Goal: Information Seeking & Learning: Learn about a topic

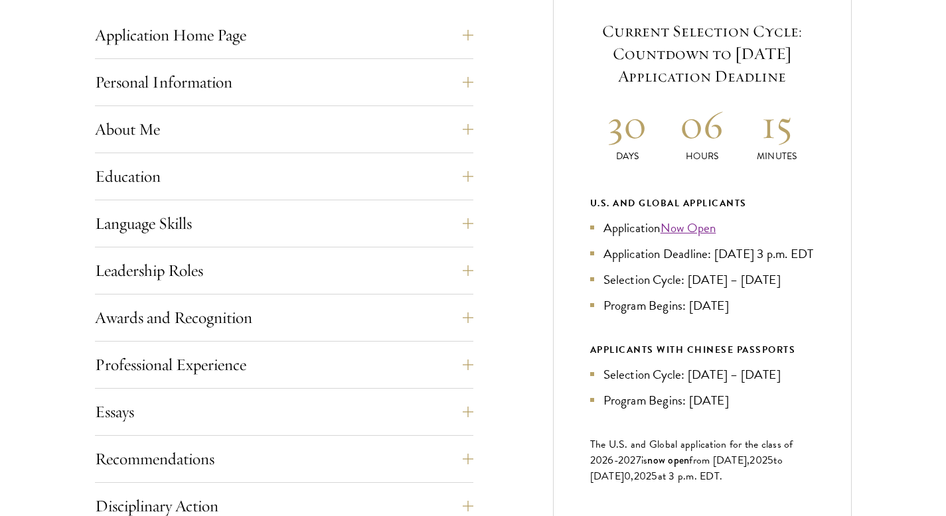
scroll to position [580, 0]
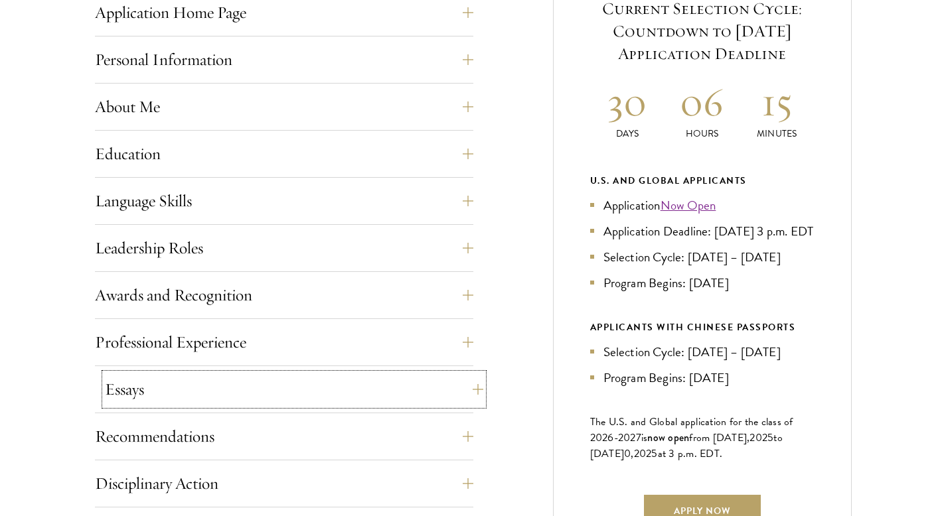
click at [445, 385] on button "Essays" at bounding box center [294, 390] width 378 height 32
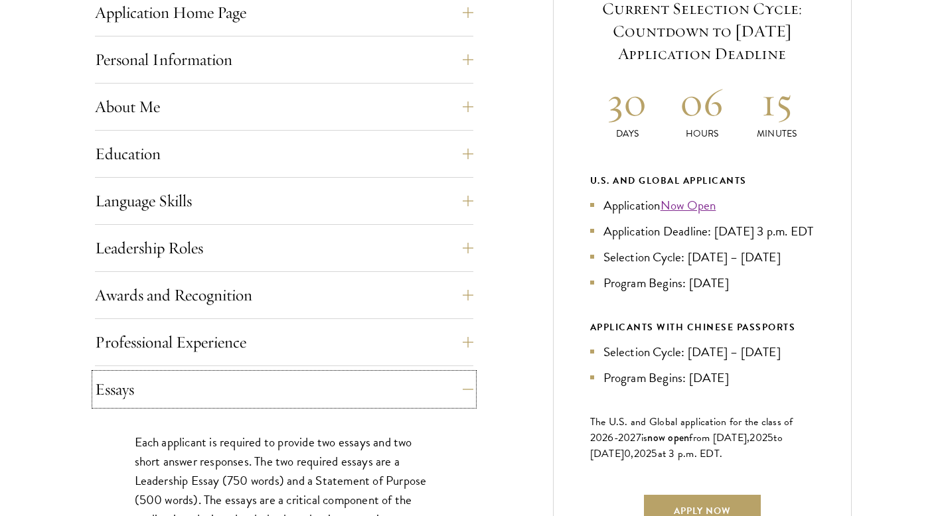
scroll to position [845, 0]
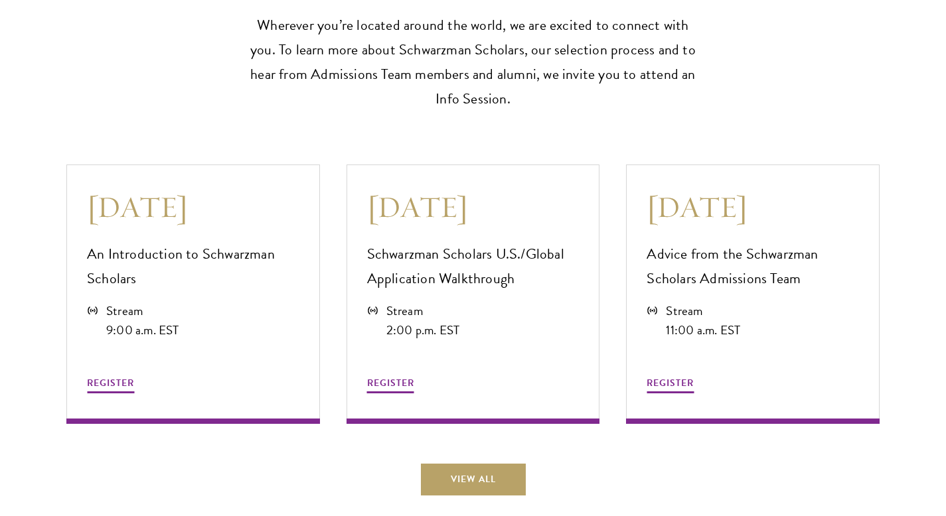
scroll to position [3575, 0]
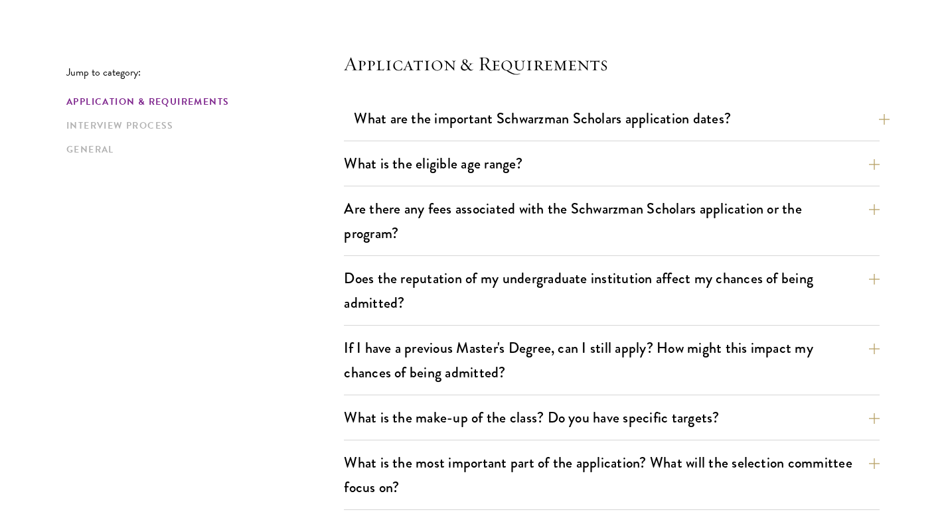
scroll to position [354, 0]
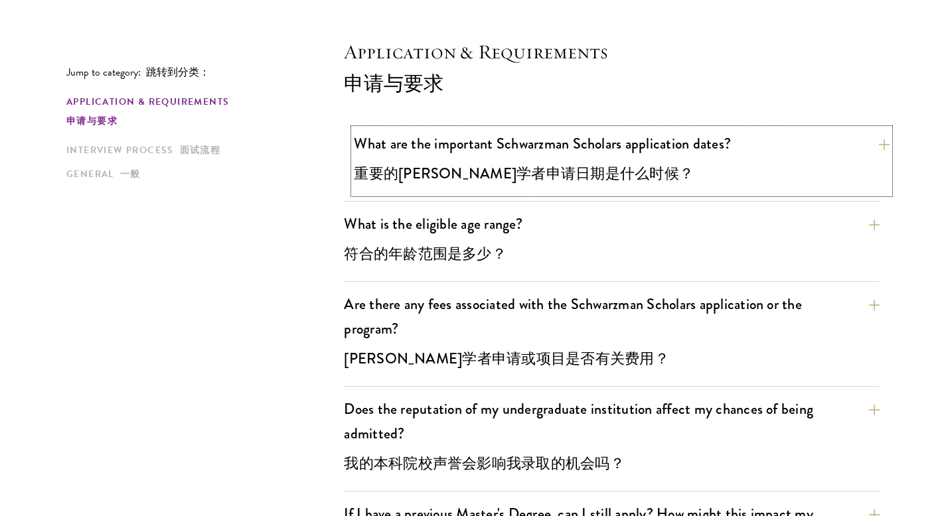
click at [637, 167] on button "What are the important Schwarzman Scholars application dates? 重要的舒曼学者申请日期是什么时候？" at bounding box center [621, 161] width 535 height 65
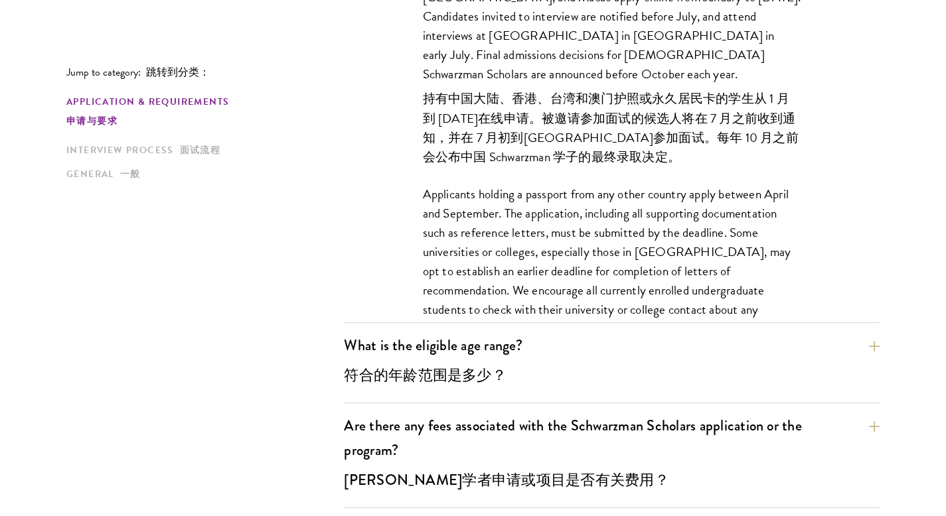
scroll to position [628, 0]
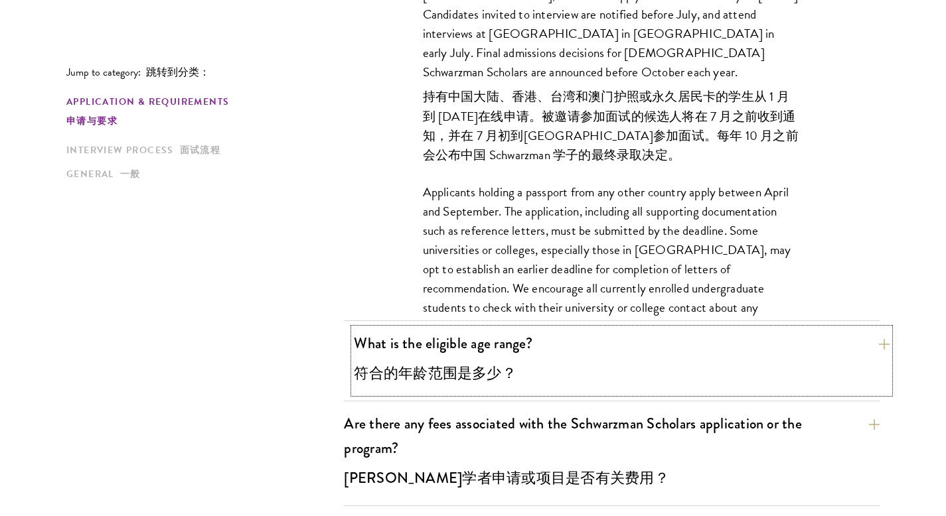
click at [636, 346] on button "What is the eligible age range? 符合的年龄范围是多少？" at bounding box center [621, 360] width 535 height 65
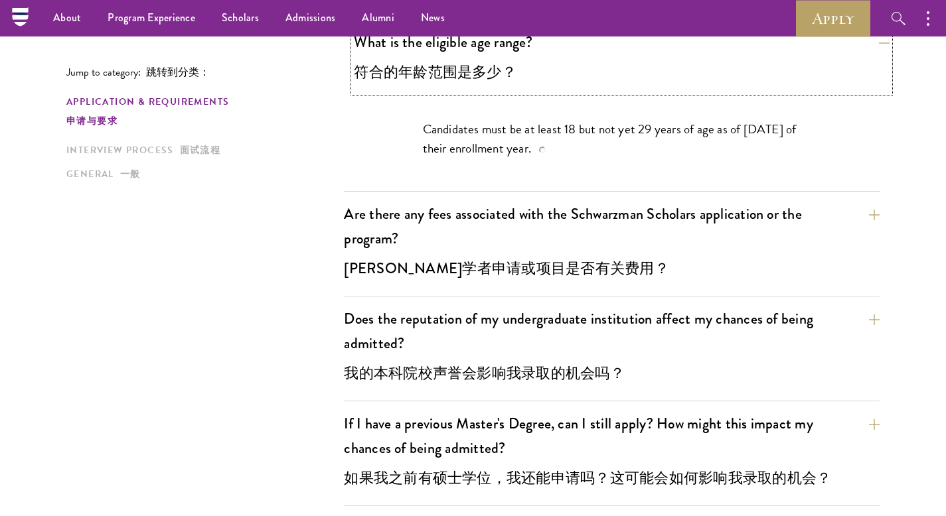
scroll to position [533, 0]
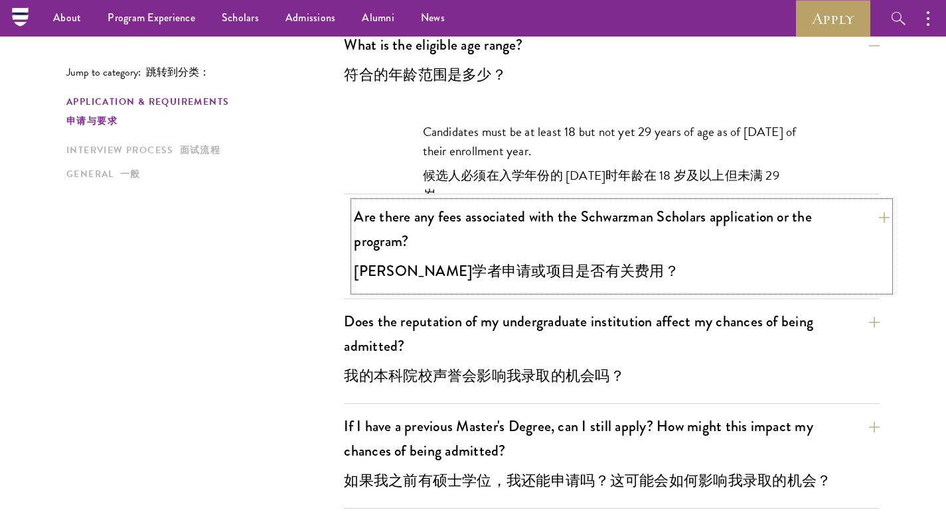
click at [637, 232] on button "Are there any fees associated with the Schwarzman Scholars application or the p…" at bounding box center [621, 247] width 535 height 90
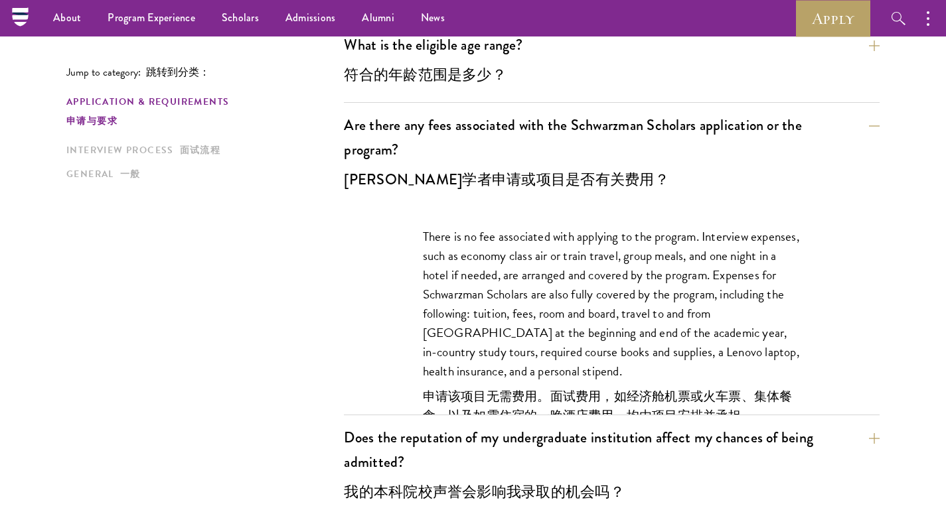
click at [637, 311] on p "There is no fee associated with applying to the program. Interview expenses, su…" at bounding box center [612, 367] width 378 height 281
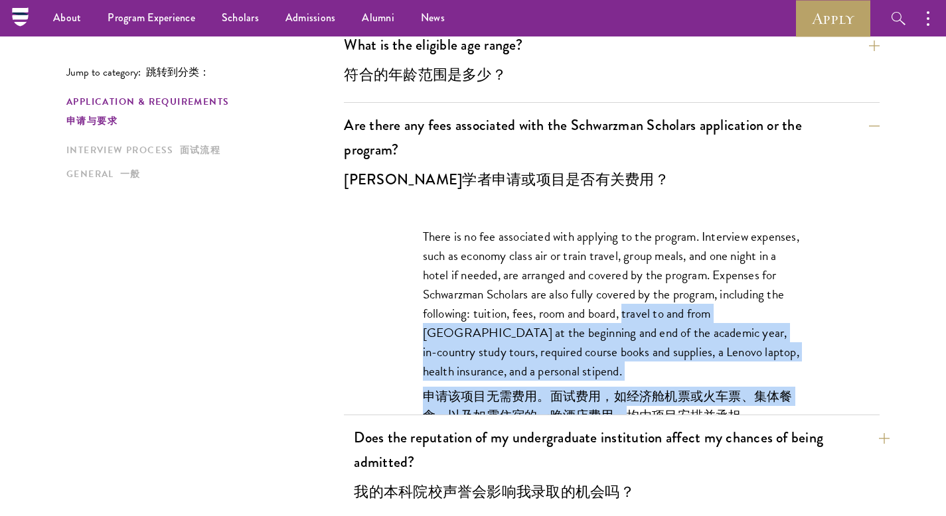
drag, startPoint x: 650, startPoint y: 311, endPoint x: 618, endPoint y: 438, distance: 130.5
click at [619, 409] on p "There is no fee associated with applying to the program. Interview expenses, su…" at bounding box center [612, 367] width 378 height 281
click at [637, 336] on p "There is no fee associated with applying to the program. Interview expenses, su…" at bounding box center [612, 367] width 378 height 281
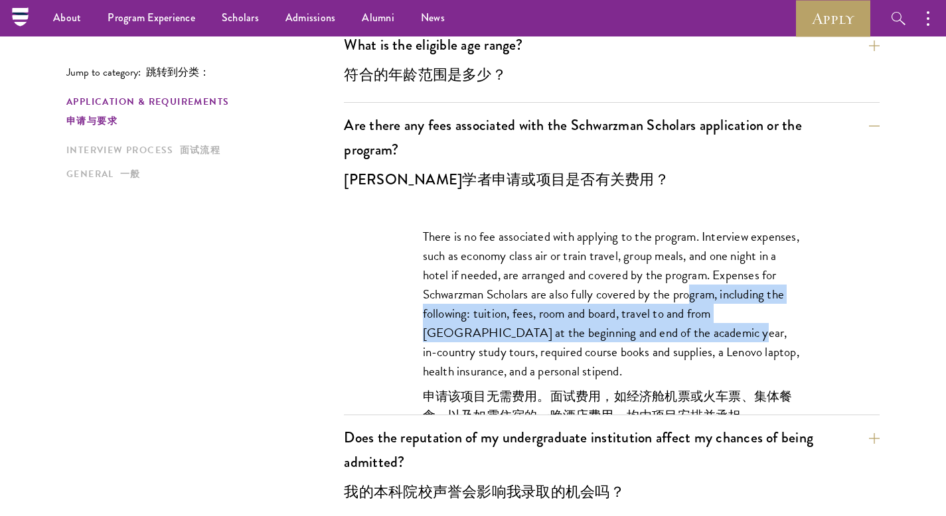
drag, startPoint x: 652, startPoint y: 336, endPoint x: 690, endPoint y: 303, distance: 50.3
click at [637, 302] on p "There is no fee associated with applying to the program. Interview expenses, su…" at bounding box center [612, 367] width 378 height 281
click at [637, 273] on p "There is no fee associated with applying to the program. Interview expenses, su…" at bounding box center [612, 367] width 378 height 281
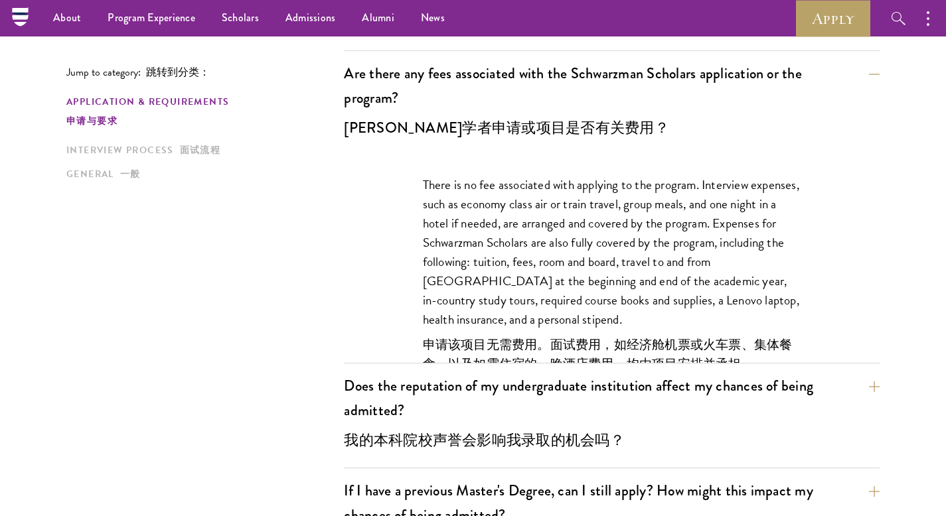
scroll to position [583, 0]
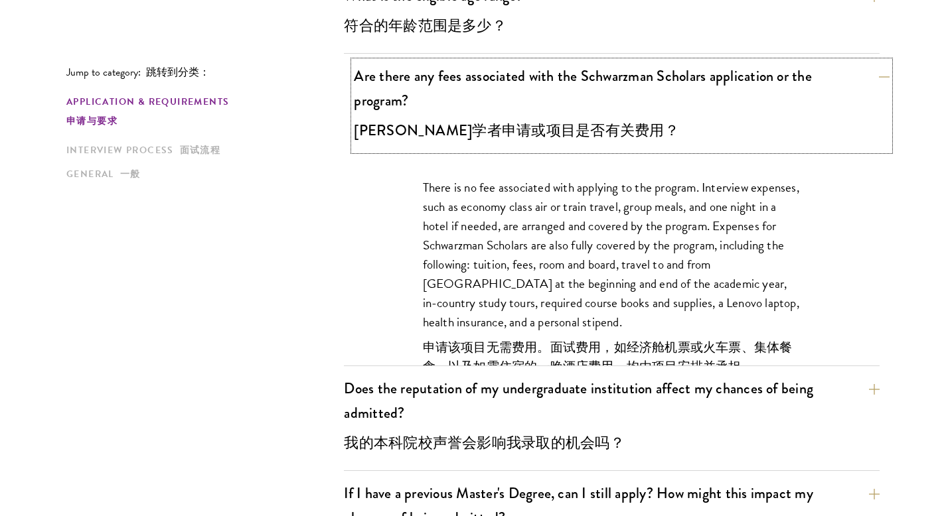
click at [637, 80] on button "Are there any fees associated with the Schwarzman Scholars application or the p…" at bounding box center [621, 106] width 535 height 90
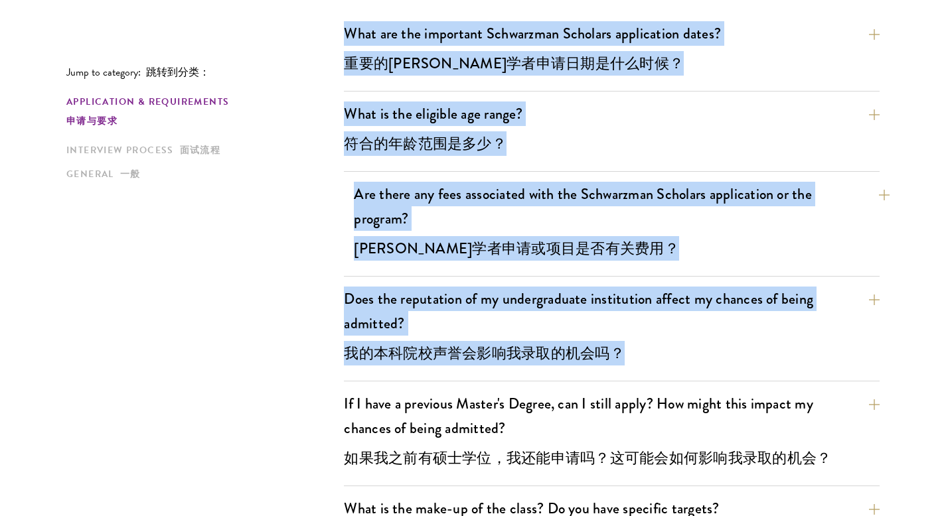
scroll to position [465, 0]
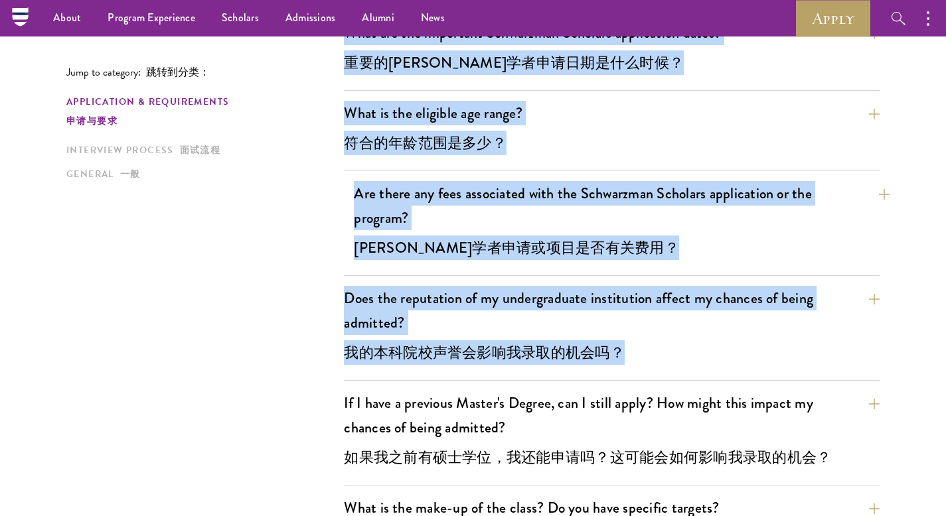
drag, startPoint x: 346, startPoint y: 108, endPoint x: 471, endPoint y: 374, distance: 293.5
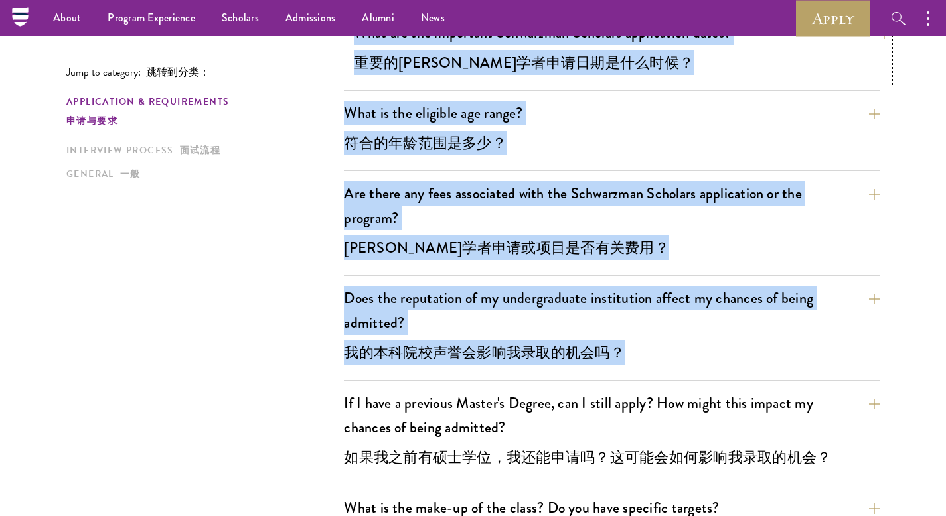
click at [637, 64] on button "What are the important Schwarzman Scholars application dates? 重要的舒曼学者申请日期是什么时候？" at bounding box center [621, 50] width 535 height 65
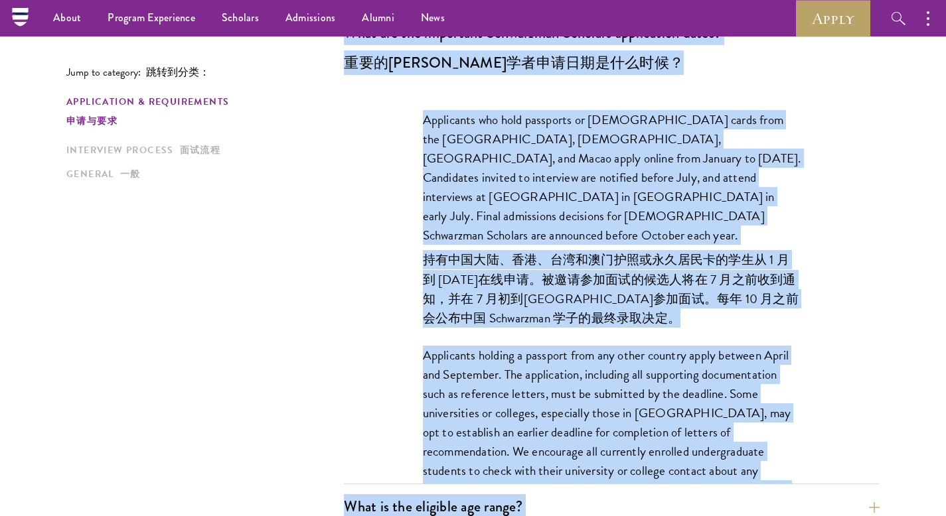
click at [637, 250] on font "持有中国大陆、香港、台湾和澳门护照或永久居民卡的学生从 1 月到 5 月 20 日在线申请。被邀请参加面试的候选人将在 7 月之前收到通知，并在 7 月初到北…" at bounding box center [611, 288] width 376 height 77
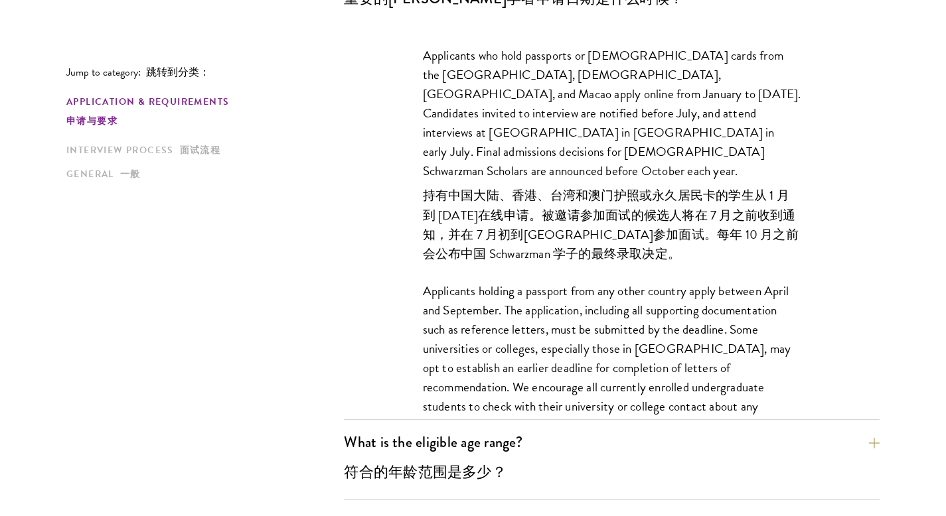
scroll to position [545, 0]
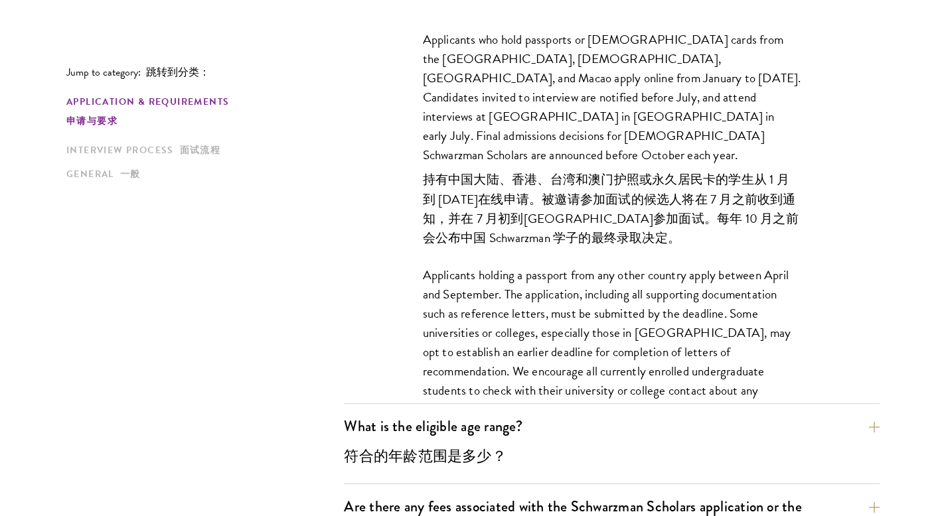
click at [518, 206] on font "持有中国大陆、香港、台湾和澳门护照或永久居民卡的学生从 1 月到 5 月 20 日在线申请。被邀请参加面试的候选人将在 7 月之前收到通知，并在 7 月初到北…" at bounding box center [611, 208] width 376 height 77
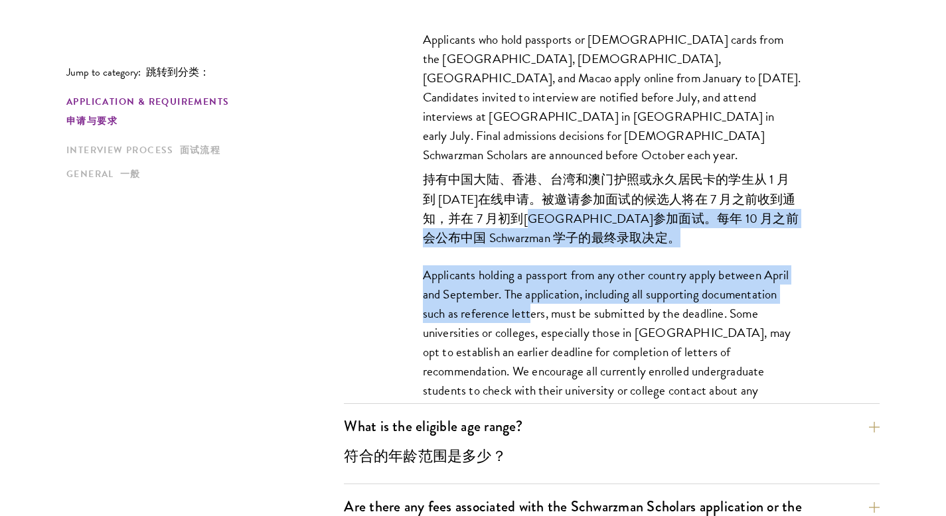
drag, startPoint x: 518, startPoint y: 206, endPoint x: 531, endPoint y: 288, distance: 83.4
click at [531, 288] on div "Applicants who hold passports or permanent resident cards from the Chinese main…" at bounding box center [612, 333] width 458 height 646
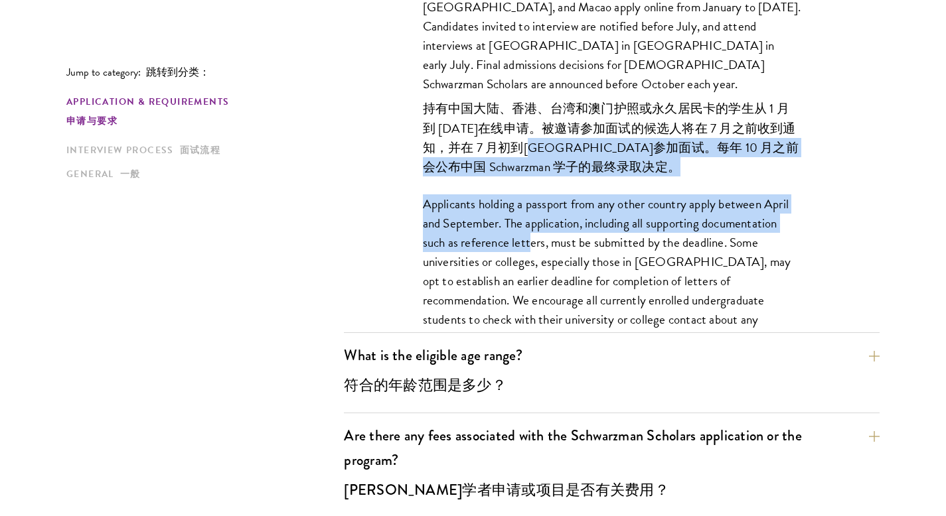
scroll to position [633, 0]
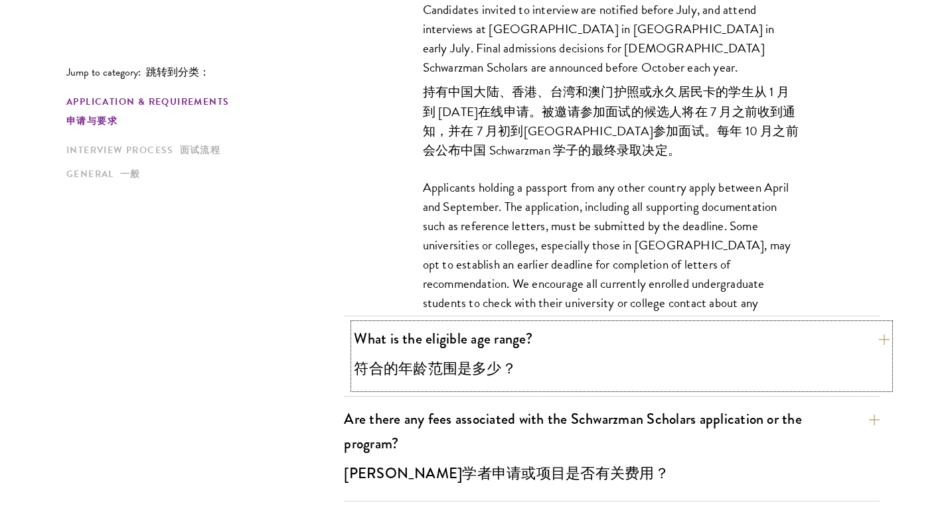
click at [478, 364] on font "符合的年龄范围是多少？" at bounding box center [435, 369] width 163 height 22
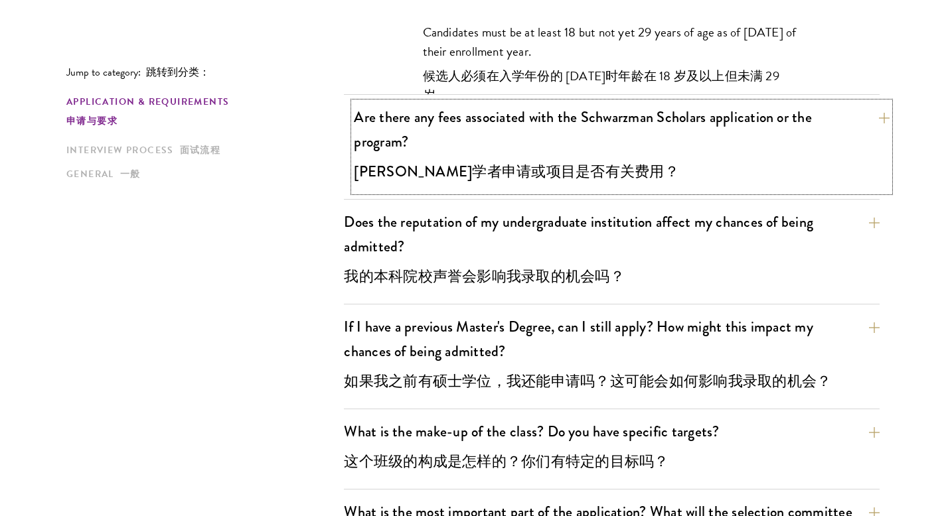
click at [440, 146] on button "Are there any fees associated with the Schwarzman Scholars application or the p…" at bounding box center [621, 147] width 535 height 90
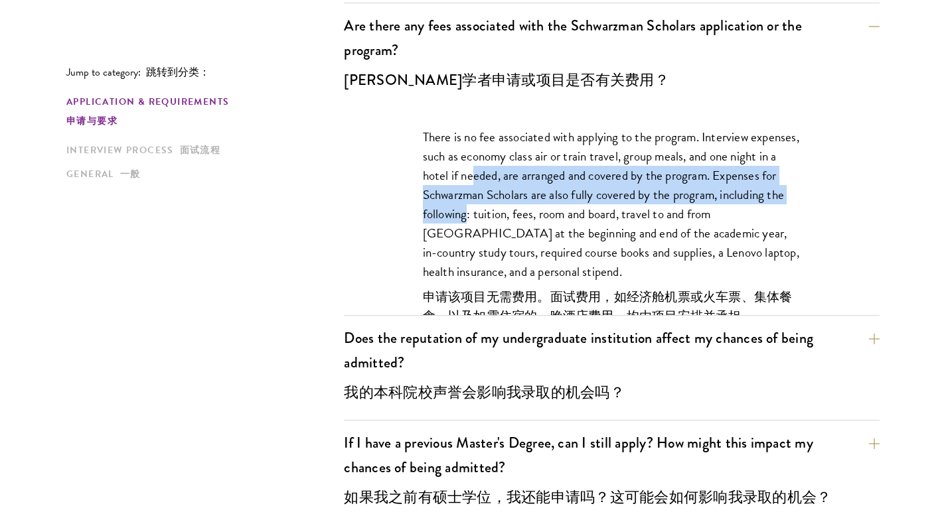
drag, startPoint x: 474, startPoint y: 178, endPoint x: 468, endPoint y: 222, distance: 44.1
click at [468, 222] on p "There is no fee associated with applying to the program. Interview expenses, su…" at bounding box center [612, 267] width 378 height 281
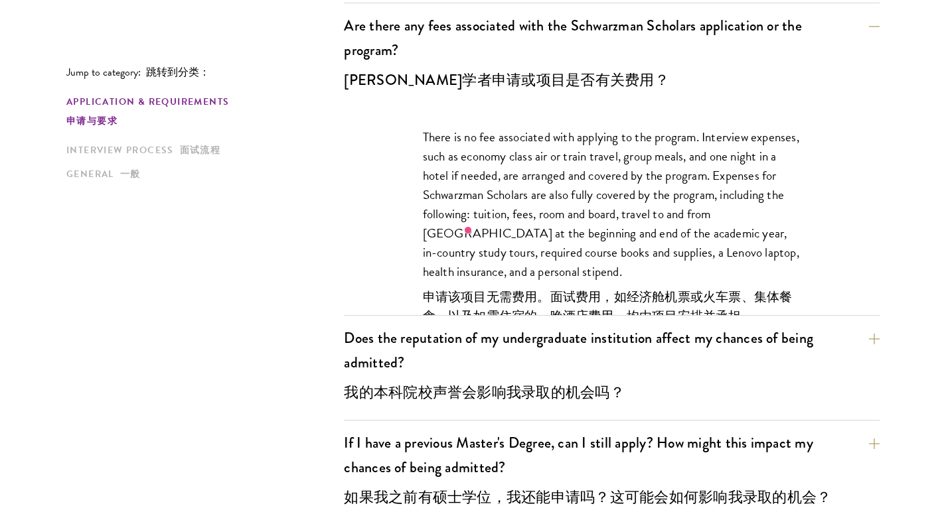
click at [497, 214] on p "There is no fee associated with applying to the program. Interview expenses, su…" at bounding box center [612, 267] width 378 height 281
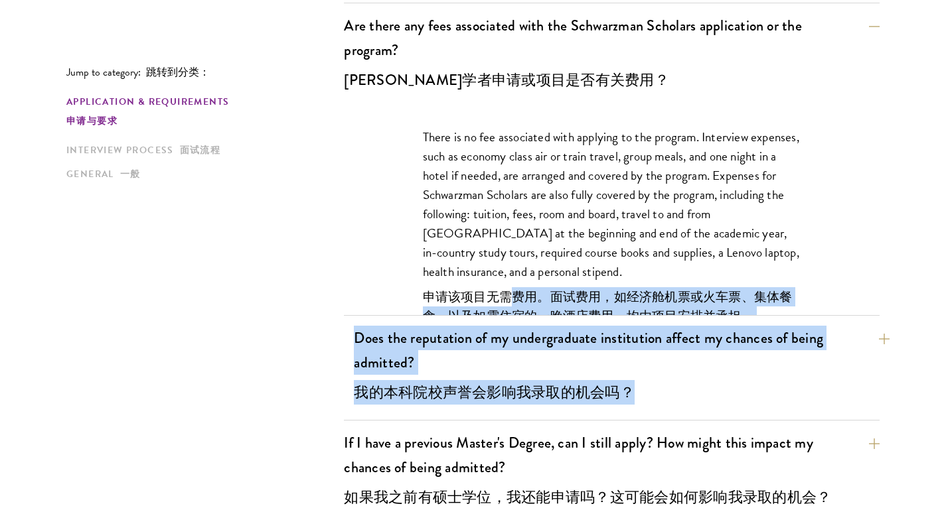
drag, startPoint x: 516, startPoint y: 294, endPoint x: 478, endPoint y: 406, distance: 118.3
click at [549, 364] on button "Does the reputation of my undergraduate institution affect my chances of being …" at bounding box center [621, 368] width 535 height 90
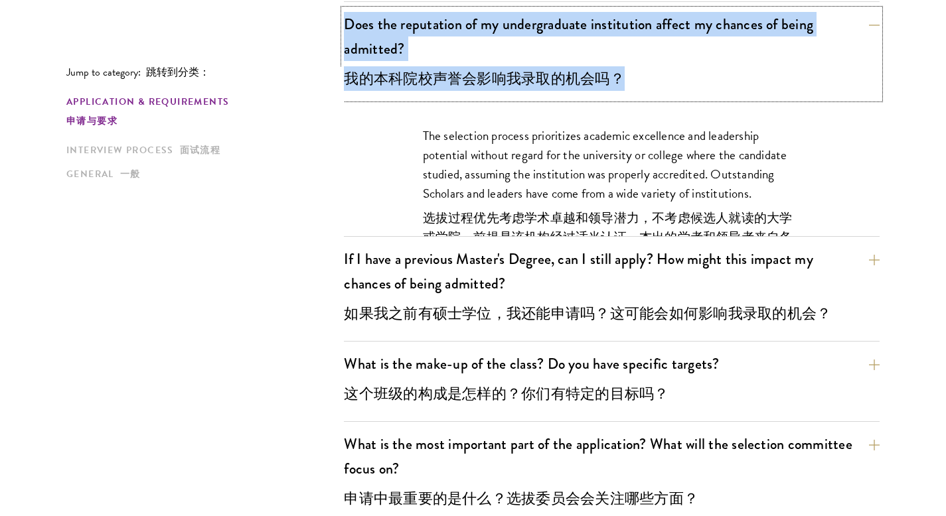
scroll to position [761, 0]
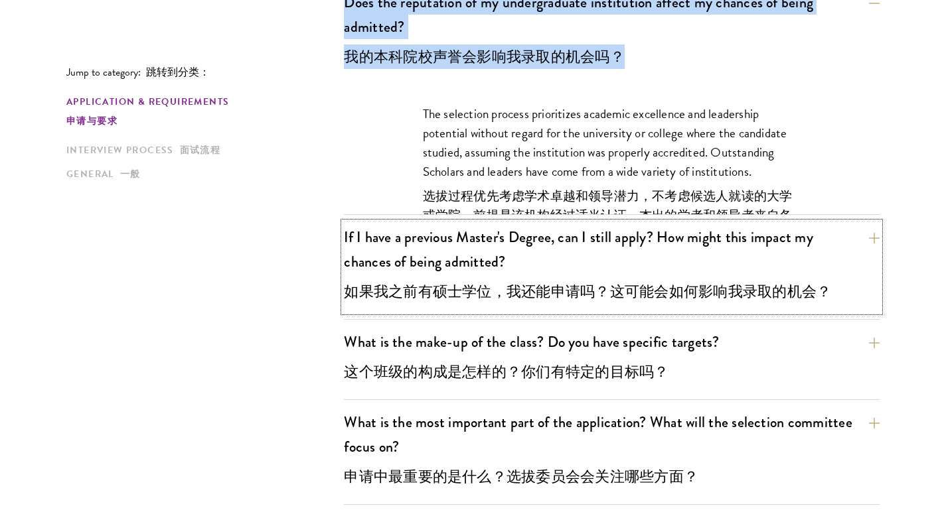
click at [592, 264] on button "If I have a previous Master's Degree, can I still apply? How might this impact …" at bounding box center [611, 267] width 535 height 90
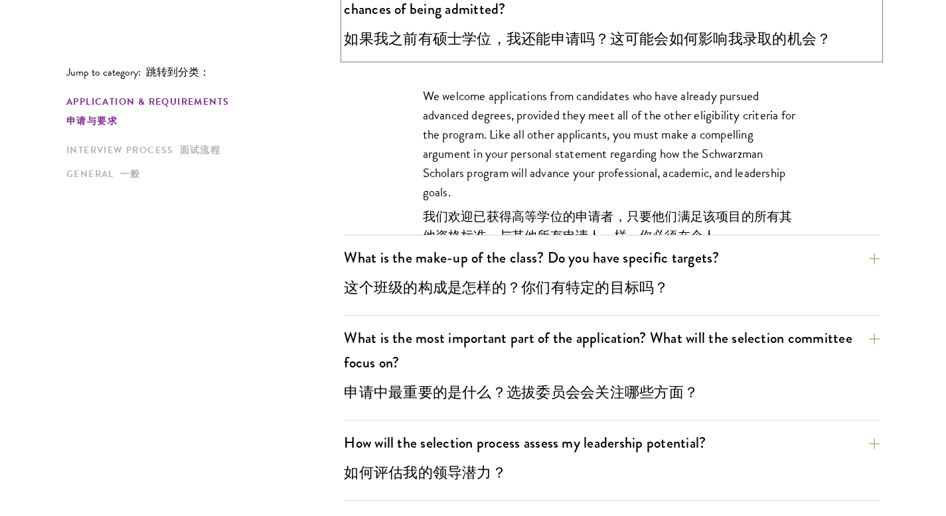
scroll to position [926, 0]
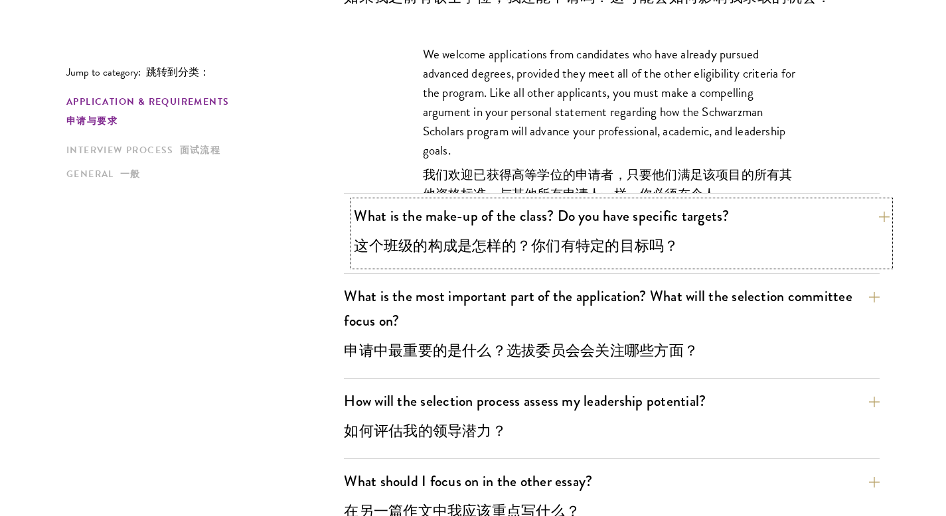
click at [637, 258] on button "What is the make-up of the class? Do you have specific targets? 这个班级的构成是怎样的？你们有…" at bounding box center [621, 233] width 535 height 65
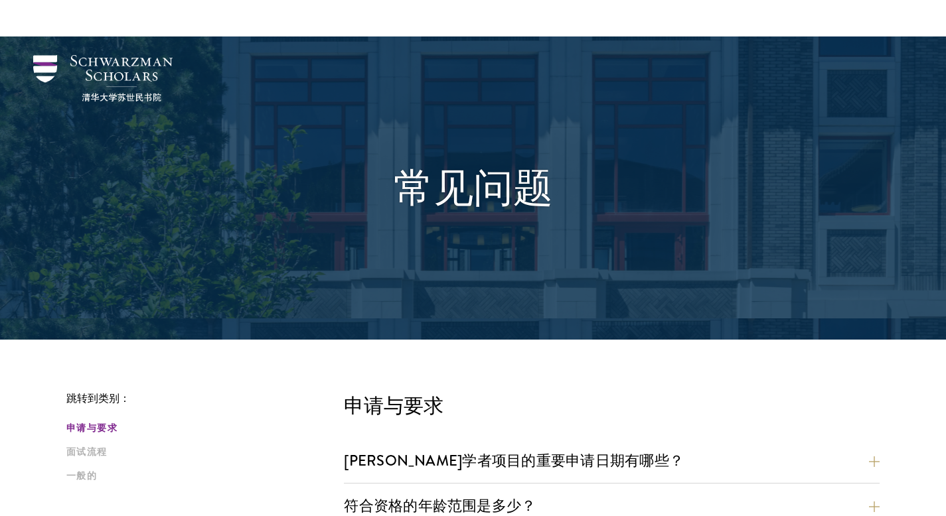
scroll to position [253, 0]
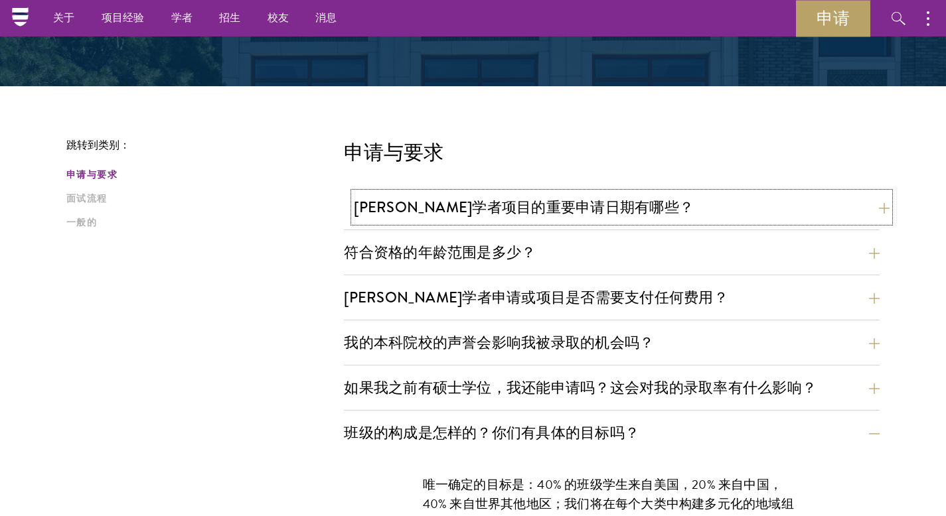
click at [502, 211] on font "苏世民学者项目的重要申请日期有哪些？" at bounding box center [524, 207] width 340 height 22
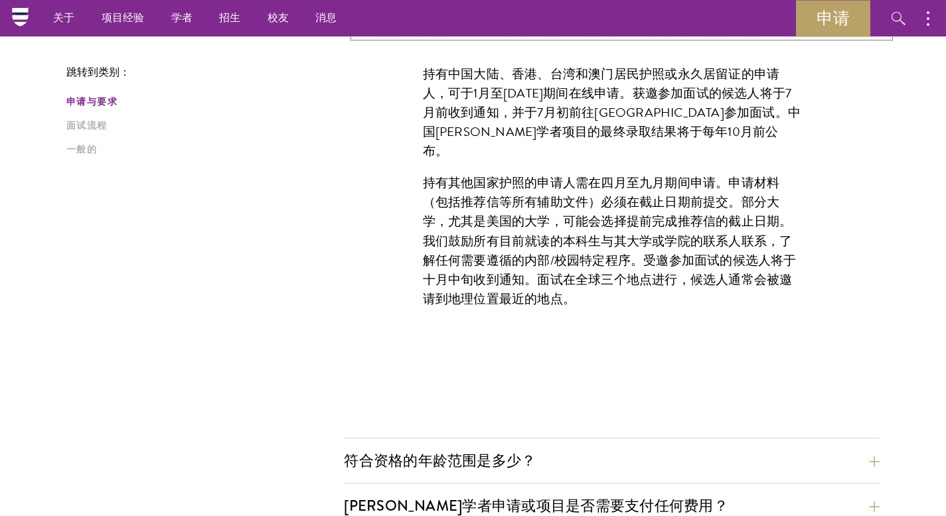
scroll to position [539, 0]
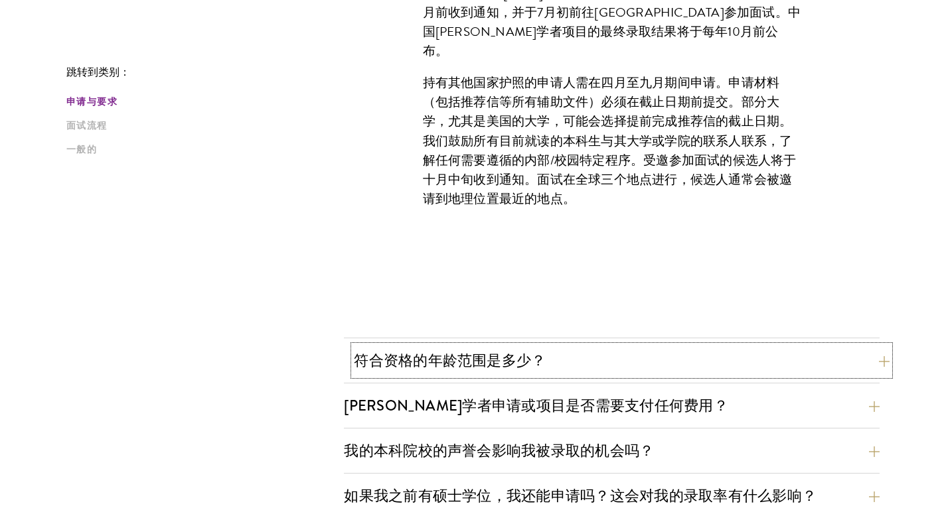
click at [462, 362] on font "符合资格的年龄范围是多少？" at bounding box center [450, 361] width 192 height 22
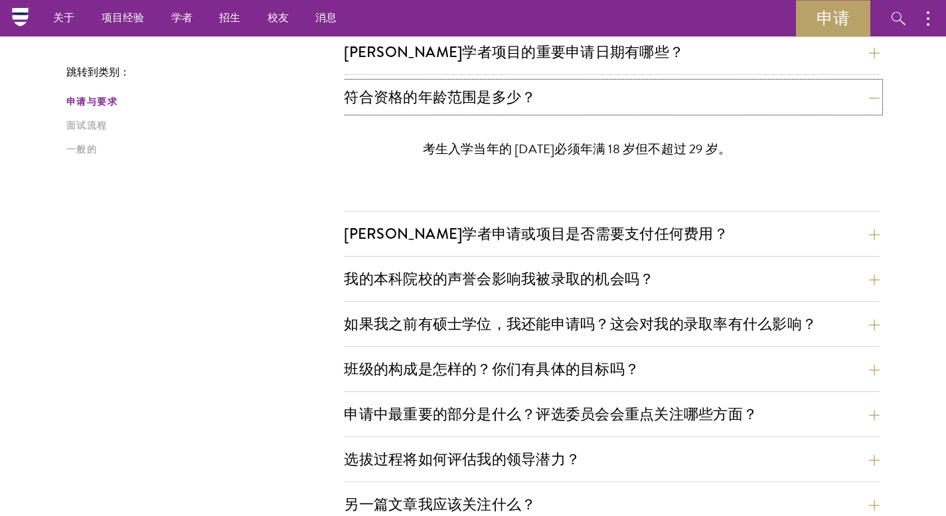
scroll to position [411, 0]
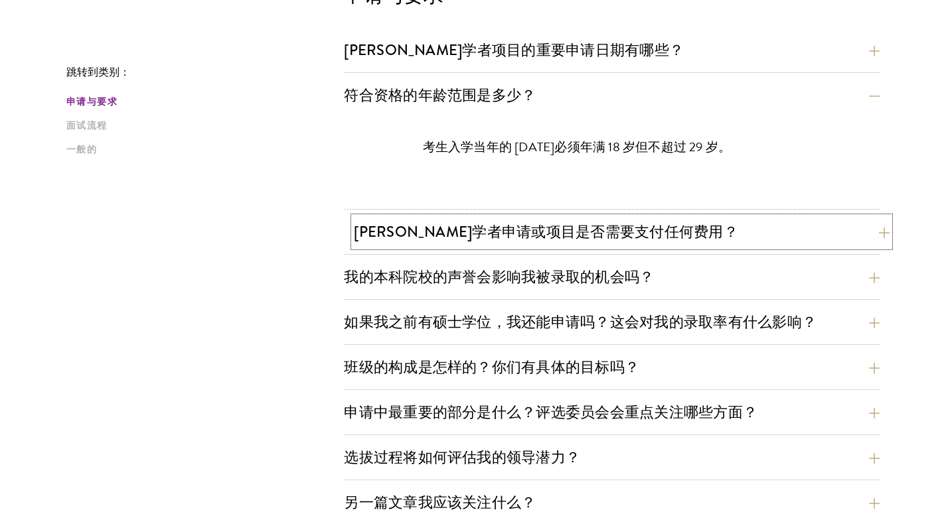
click at [497, 240] on font "苏世民学者申请或项目是否需要支付任何费用？" at bounding box center [546, 232] width 384 height 22
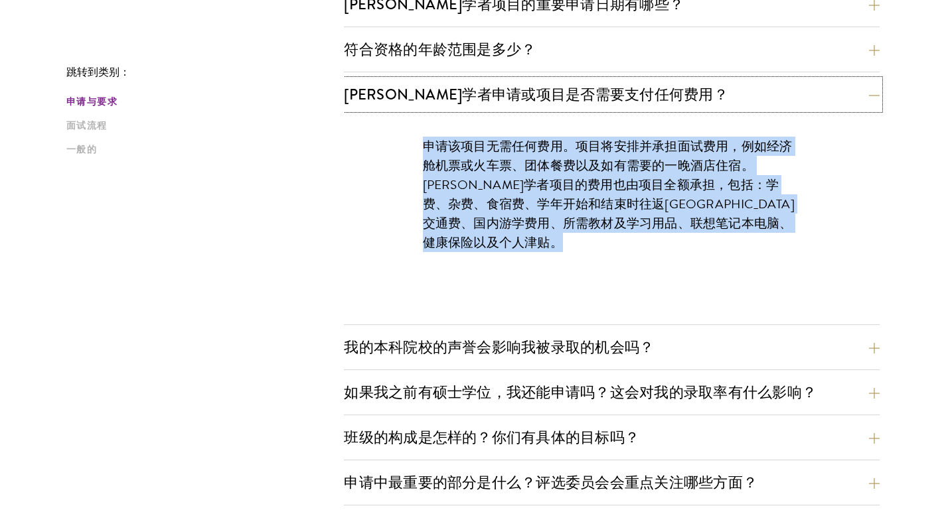
scroll to position [465, 0]
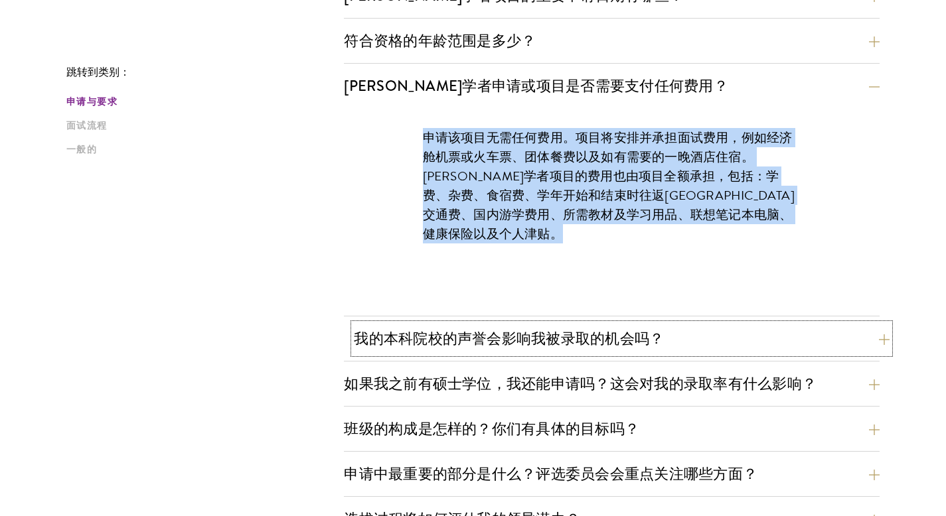
click at [600, 339] on font "我的本科院校的声誉会影响我被录取的机会吗？" at bounding box center [509, 339] width 310 height 22
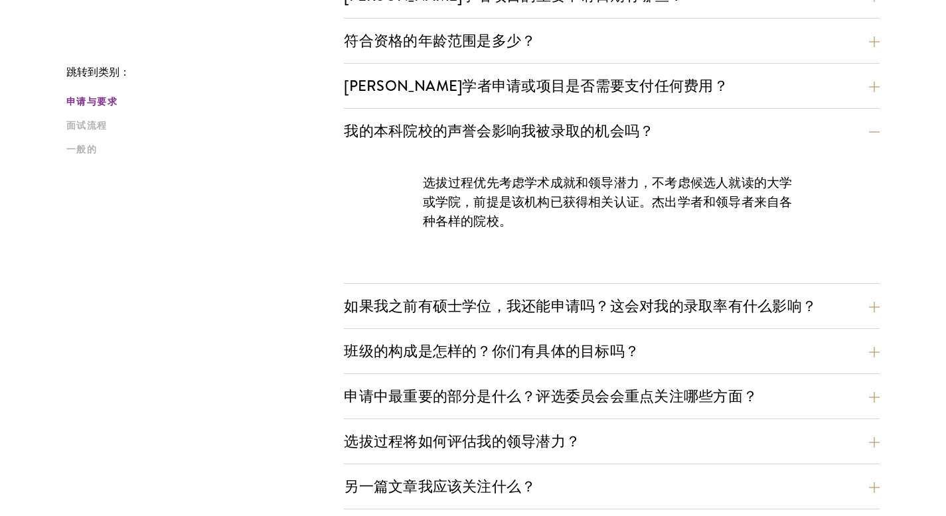
click at [608, 324] on div "如果我之前有硕士学位，我还能申请吗？这会对我的录取率有什么影响？ 我们欢迎已获得高级学位的申请者申请，前提是他们符合该项目的所有其他资格要求。与所有其他申请者…" at bounding box center [611, 310] width 535 height 38
click at [610, 309] on font "如果我之前有硕士学位，我还能申请吗？这会对我的录取率有什么影响？" at bounding box center [590, 306] width 472 height 22
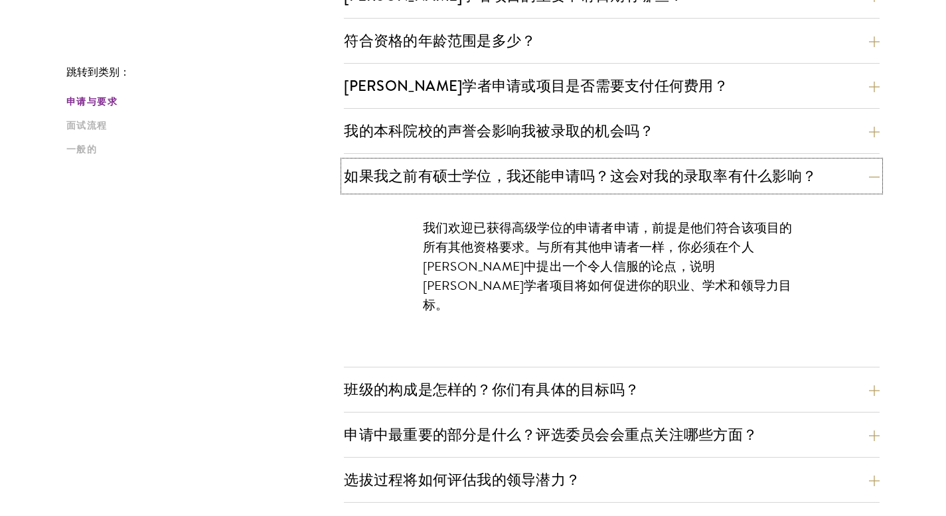
scroll to position [528, 0]
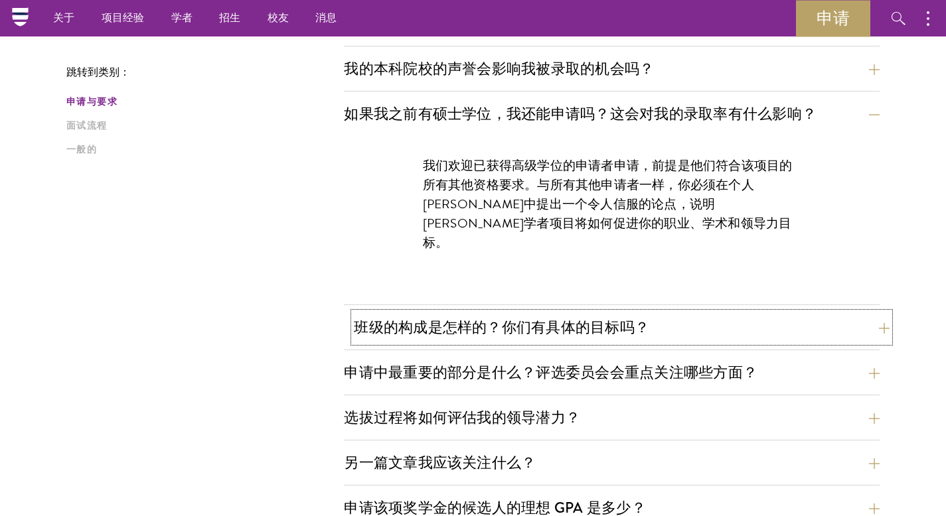
click at [400, 325] on font "班级的构成是怎样的？你们有具体的目标吗？" at bounding box center [501, 328] width 295 height 22
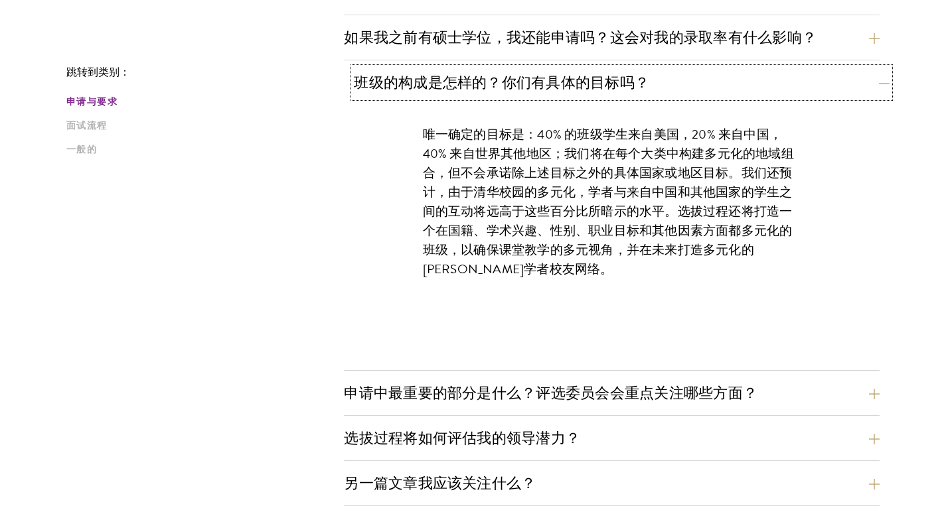
scroll to position [602, 0]
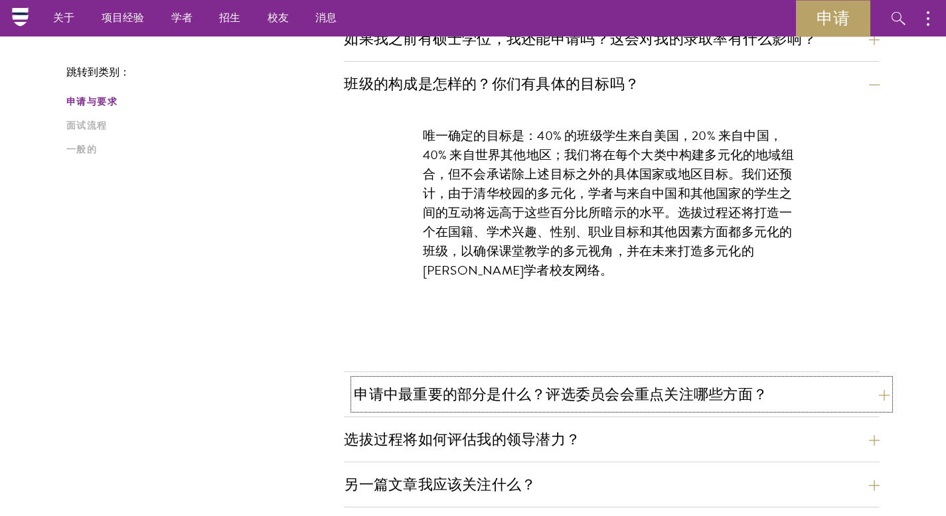
click at [427, 382] on button "申请中最重要的部分是什么？评选委员会会重点关注哪些方面？" at bounding box center [621, 395] width 535 height 30
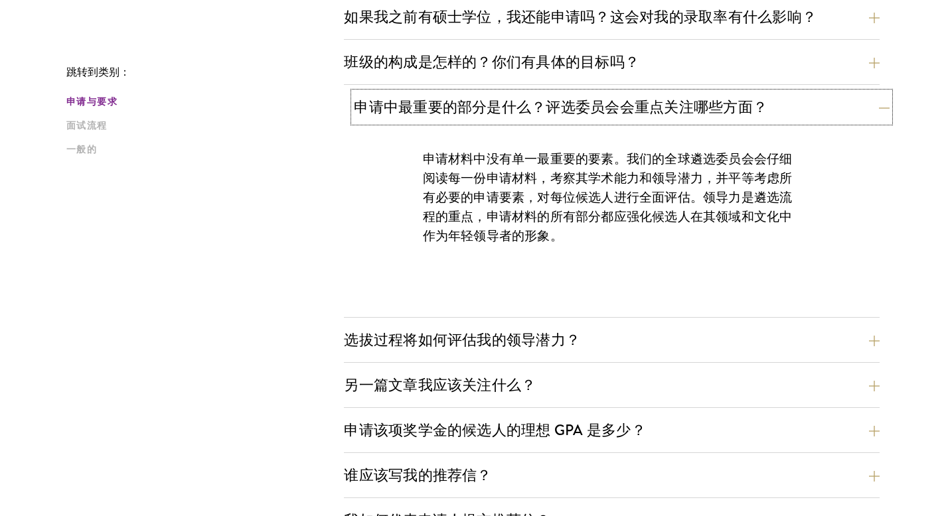
scroll to position [623, 0]
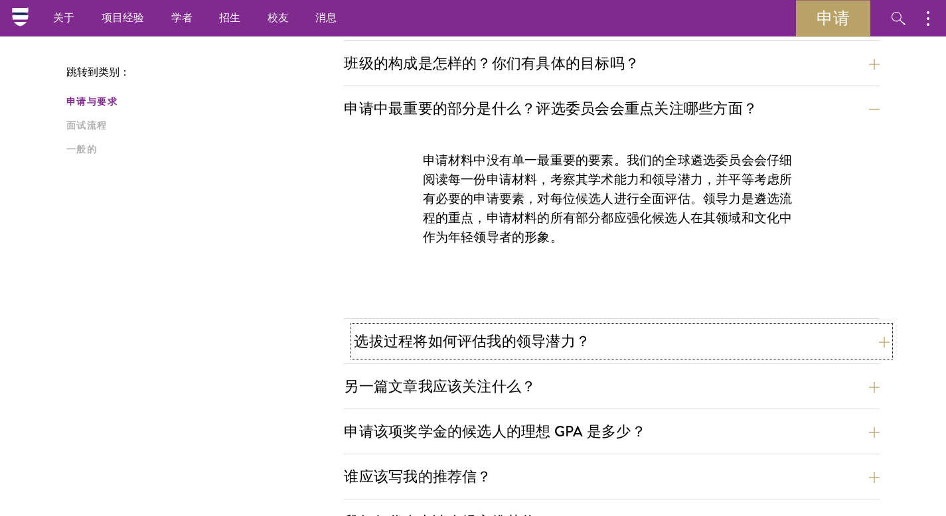
click at [459, 343] on font "选拔过程将如何评估我的领导潜力？" at bounding box center [472, 341] width 236 height 22
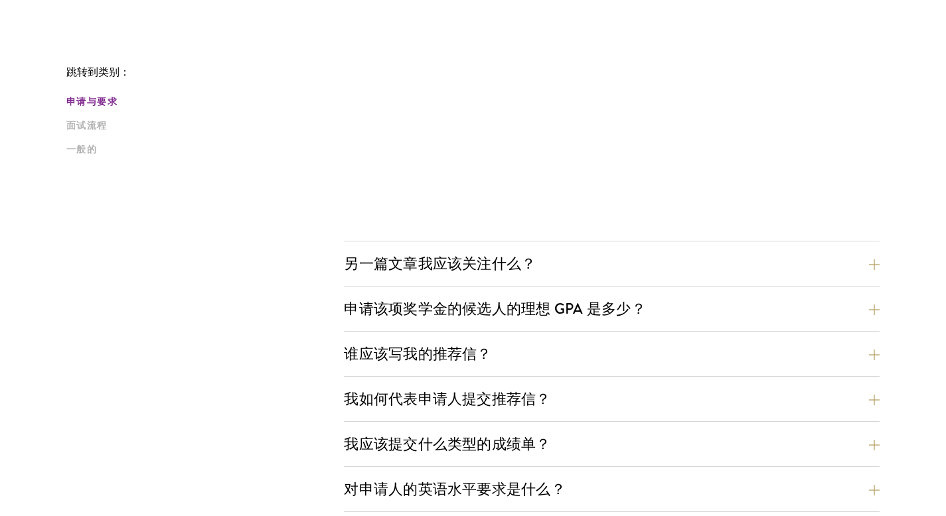
scroll to position [1259, 0]
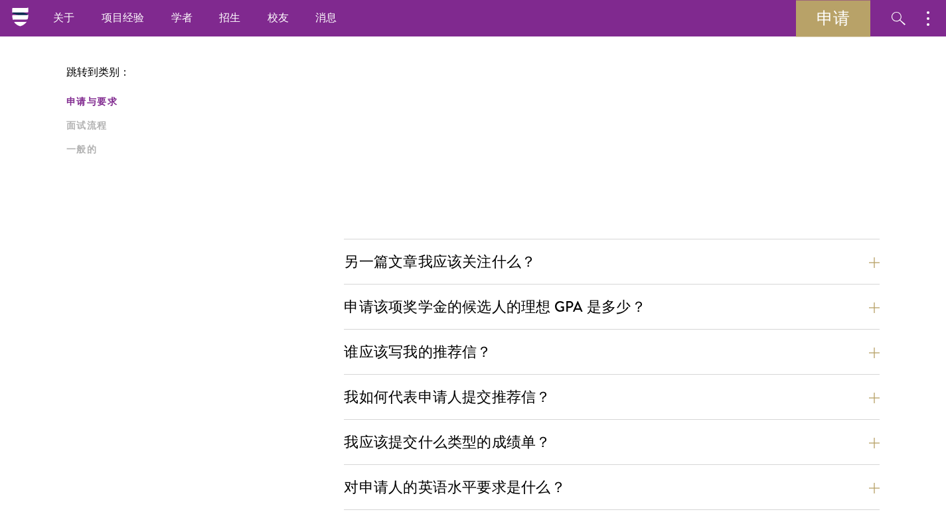
click at [571, 278] on div "另一篇文章我应该关注什么？ 个人陈述要求候选人描述他们的职业兴趣和目标，以及它们与当前重要时事或全球商业问题的关系。我们要求候选人将他们的工作/兴趣与周围的世…" at bounding box center [611, 266] width 535 height 38
click at [564, 261] on button "另一篇文章我应该关注什么？" at bounding box center [621, 262] width 535 height 30
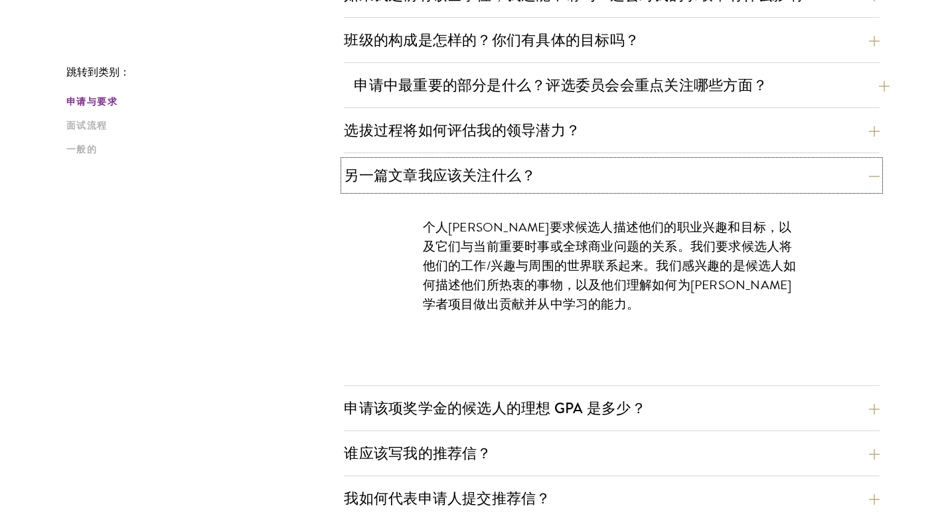
scroll to position [754, 0]
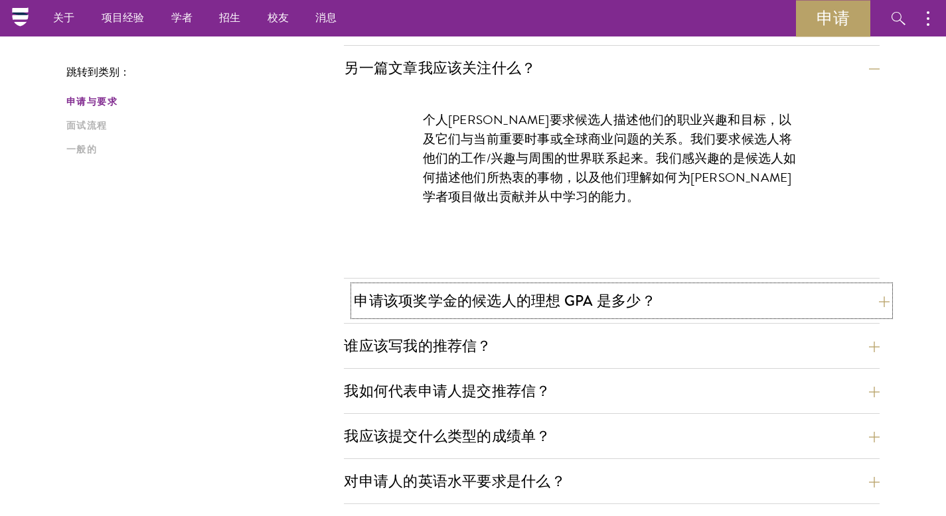
click at [637, 289] on button "申请该项奖学金的候选人的理想 GPA 是多少？" at bounding box center [621, 301] width 535 height 30
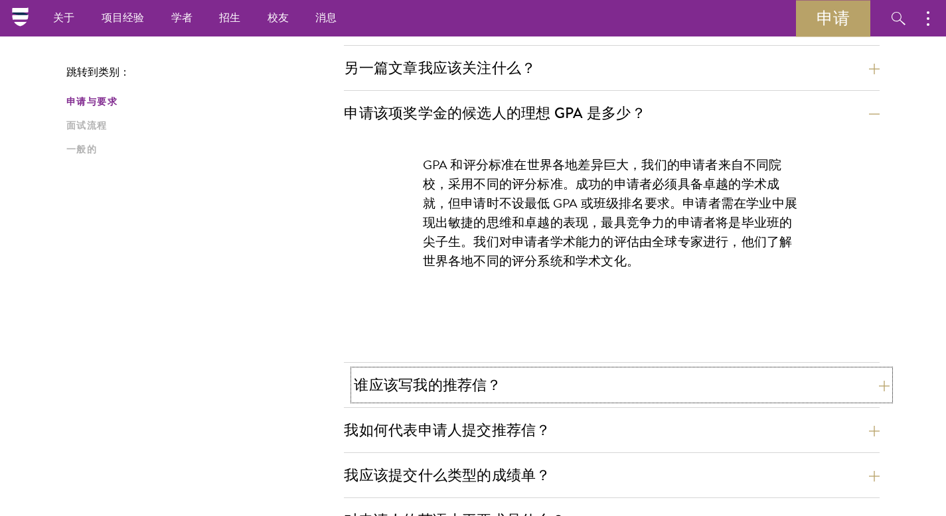
click at [607, 371] on button "谁应该写我的推荐信？" at bounding box center [621, 385] width 535 height 30
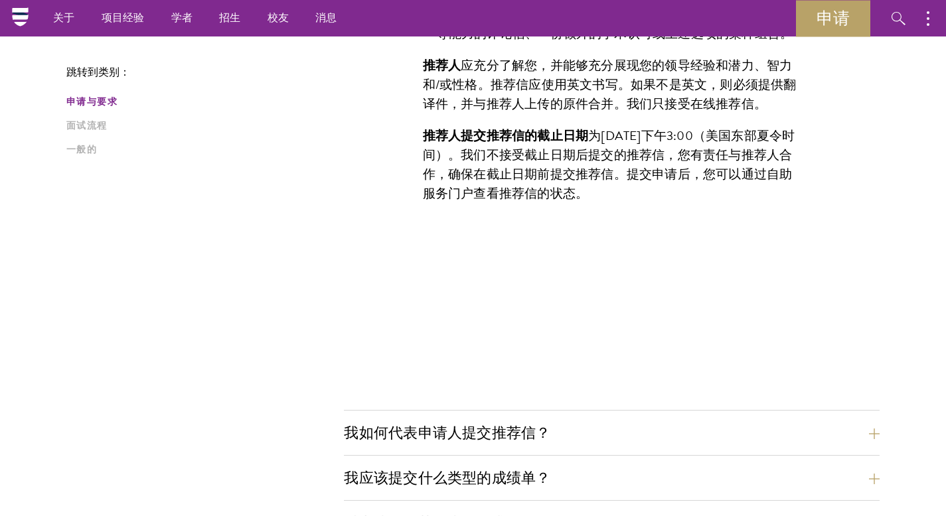
scroll to position [1121, 0]
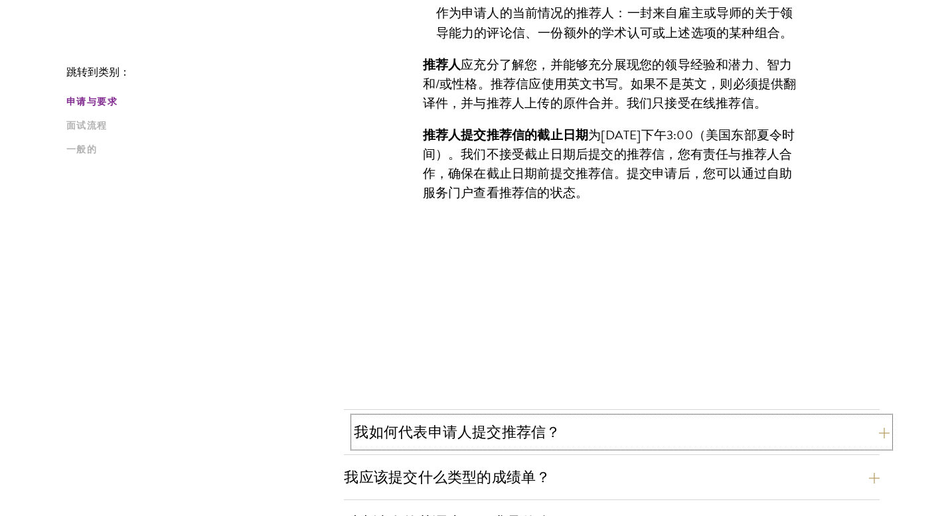
click at [561, 436] on button "我如何代表申请人提交推荐信？" at bounding box center [621, 432] width 535 height 30
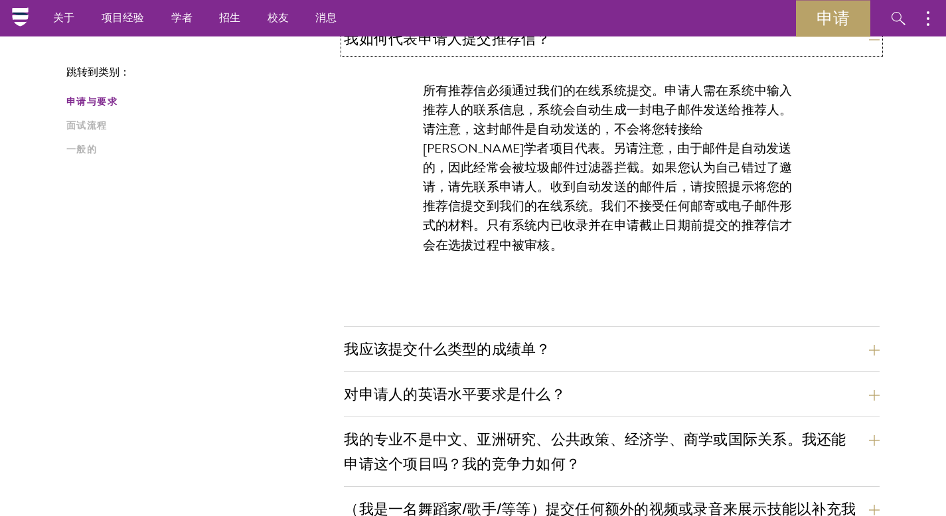
scroll to position [908, 0]
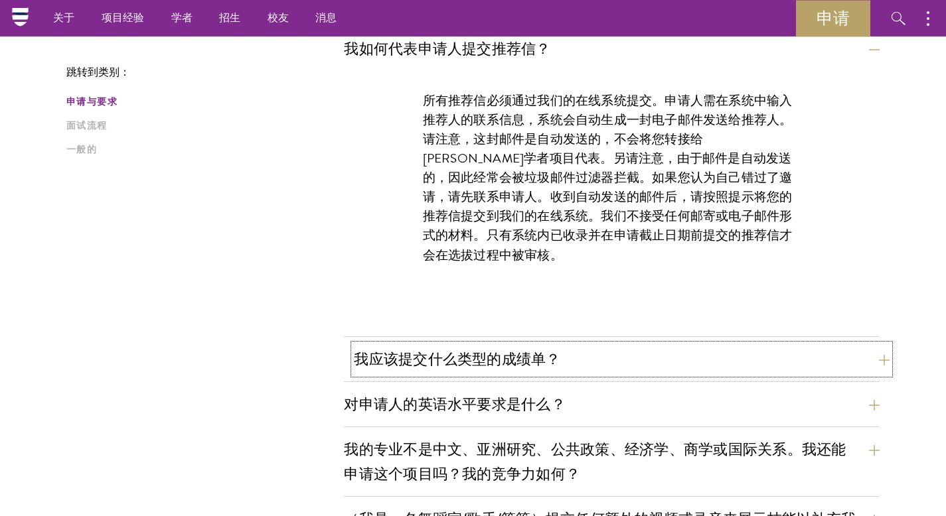
click at [550, 356] on font "我应该提交什么类型的成绩单？" at bounding box center [457, 359] width 206 height 22
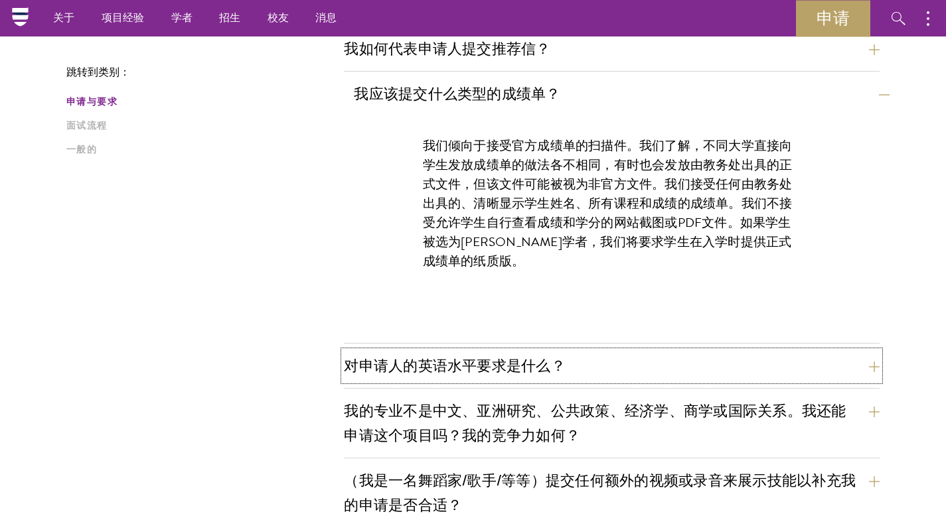
click at [550, 356] on font "对申请人的英语水平要求是什么？" at bounding box center [455, 366] width 222 height 22
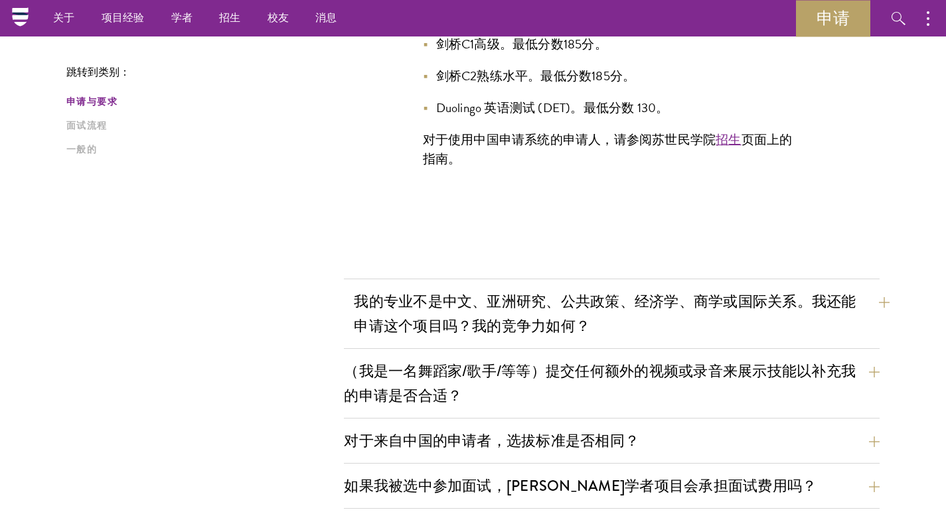
scroll to position [1257, 0]
click at [561, 329] on font "我的专业不是中文、亚洲研究、公共政策、经济学、商学或国际关系。我还能申请这个项目吗？我的竞争力如何？" at bounding box center [605, 314] width 502 height 46
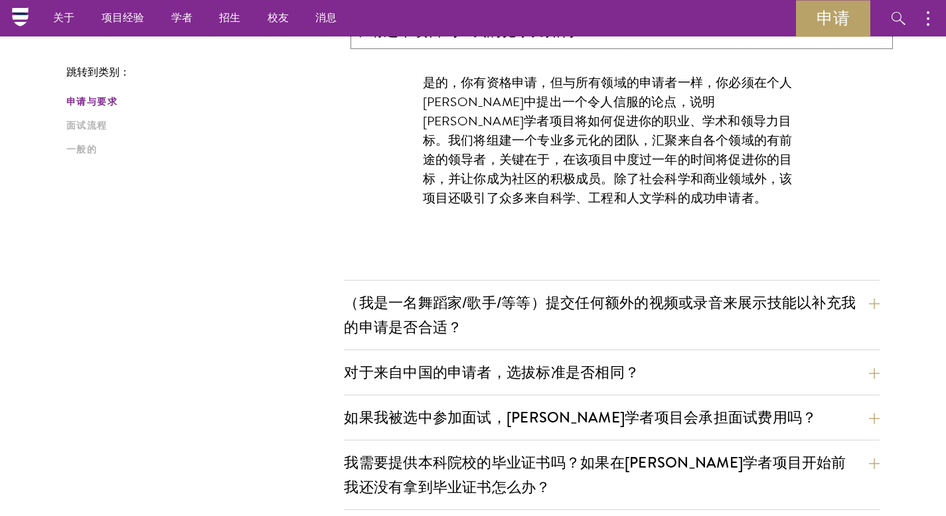
scroll to position [1088, 0]
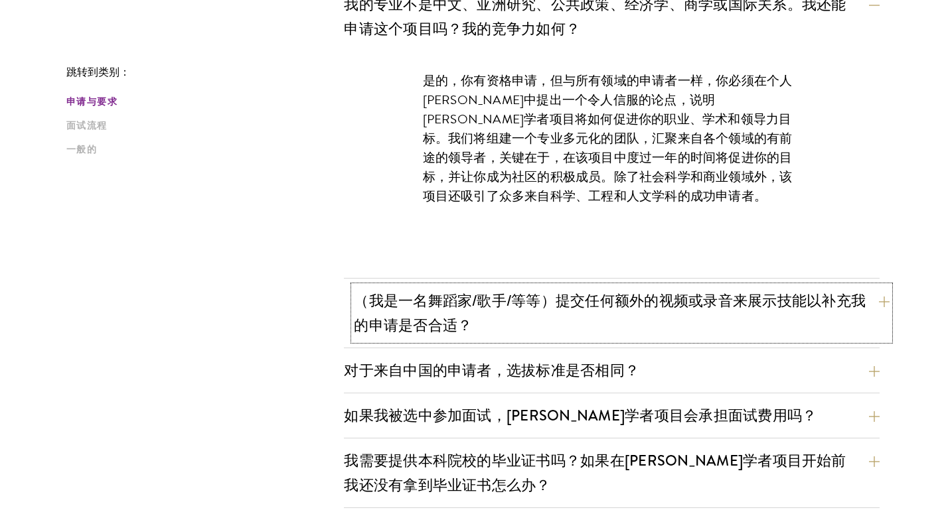
click at [568, 315] on button "（我是一名舞蹈家/歌手/等等）提交任何额外的视频或录音来展示技能以补充我的申请是否合适？" at bounding box center [621, 313] width 535 height 54
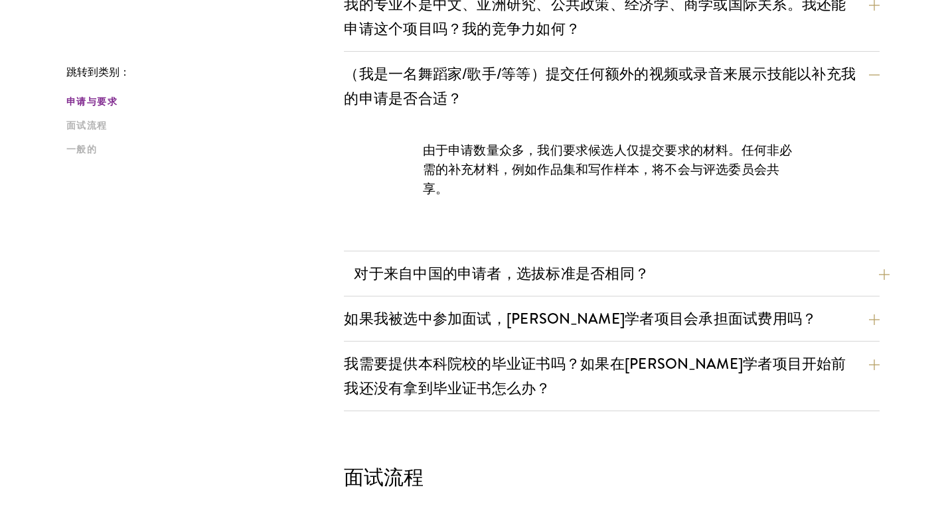
click at [574, 267] on font "对于来自中国的申请者，选拔标准是否相同？" at bounding box center [501, 274] width 295 height 22
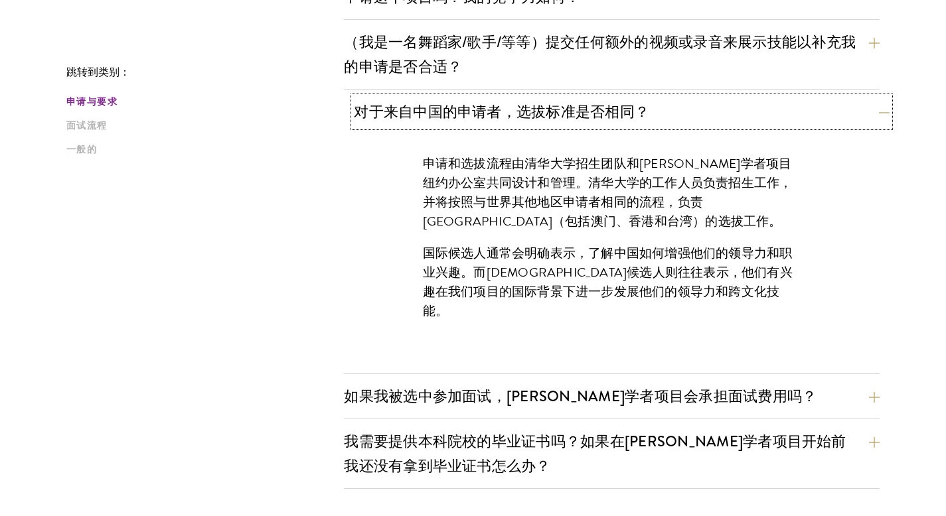
scroll to position [1127, 0]
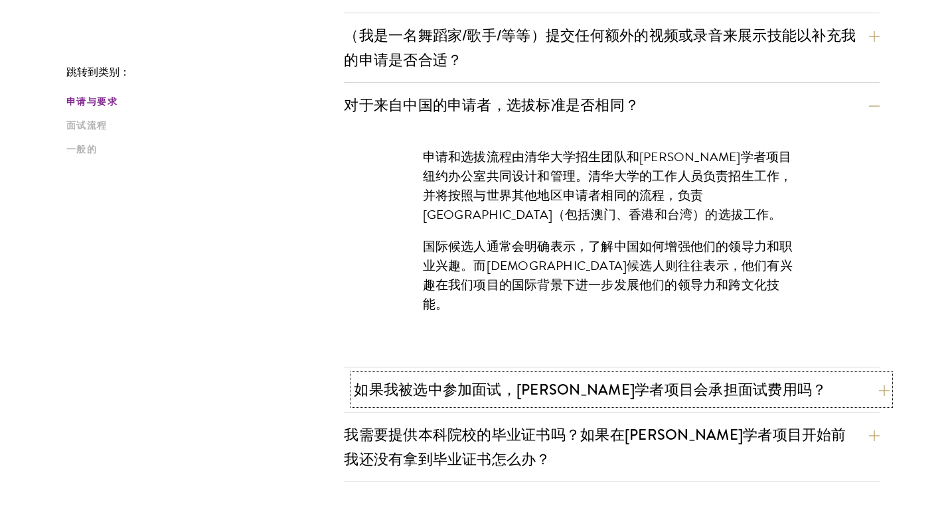
click at [521, 388] on font "如果我被选中参加面试，苏世民学者项目会承担面试费用吗？" at bounding box center [590, 390] width 472 height 22
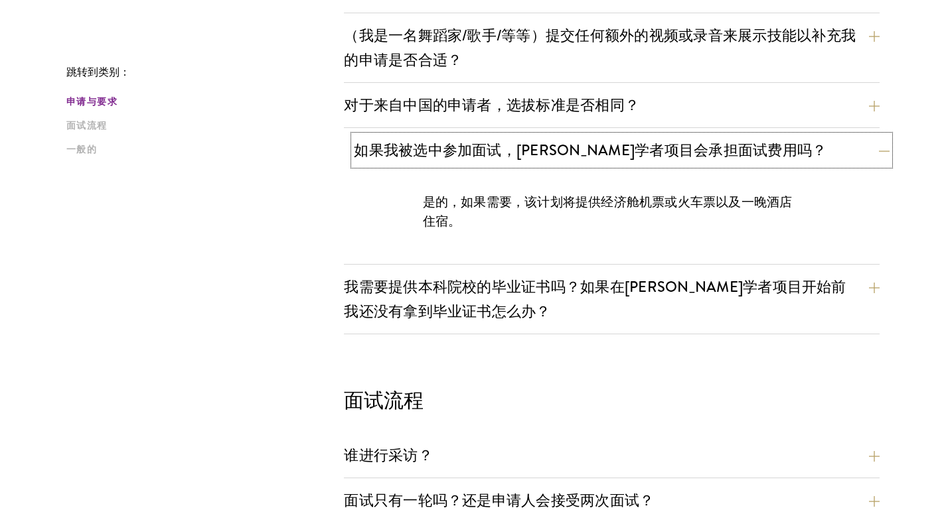
scroll to position [1138, 0]
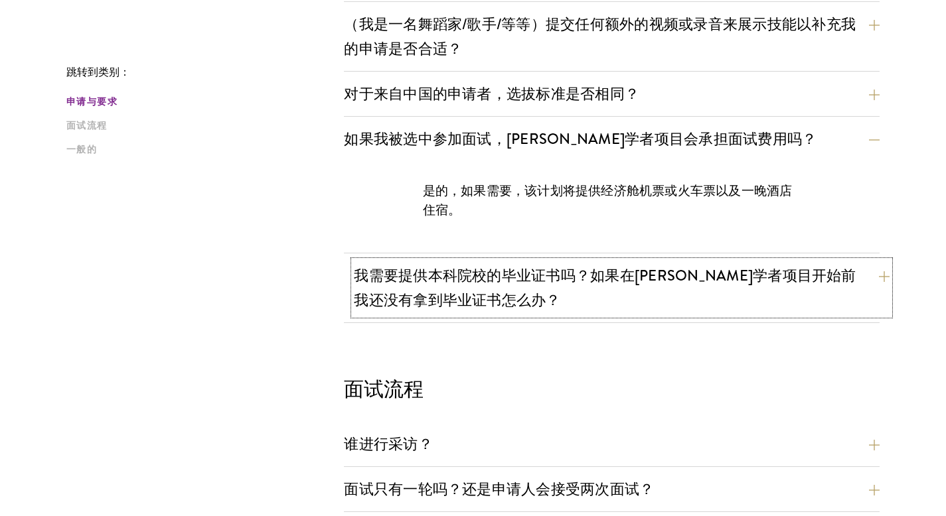
click at [554, 313] on button "我需要提供本科院校的毕业证书吗？如果在苏世民学者项目开始前我还没有拿到毕业证书怎么办？" at bounding box center [621, 288] width 535 height 54
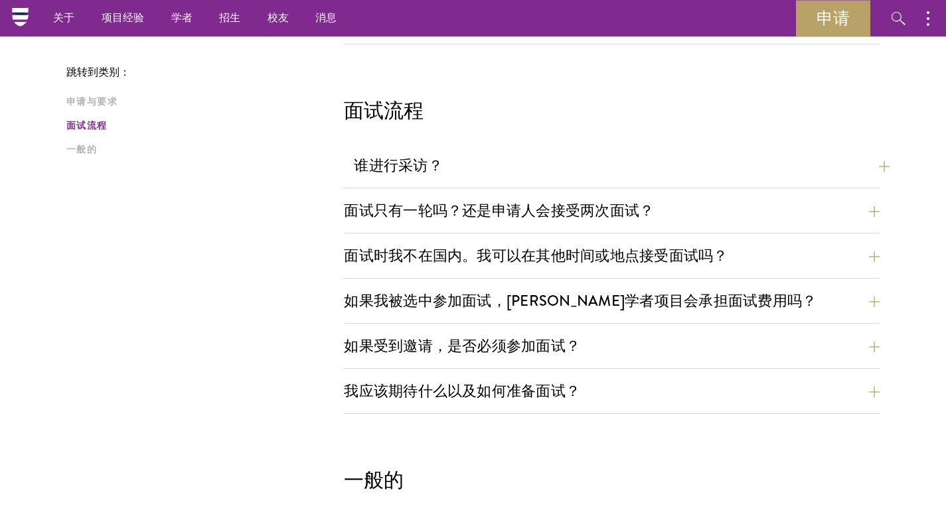
scroll to position [1494, 0]
click at [524, 169] on button "谁进行采访？" at bounding box center [621, 165] width 535 height 30
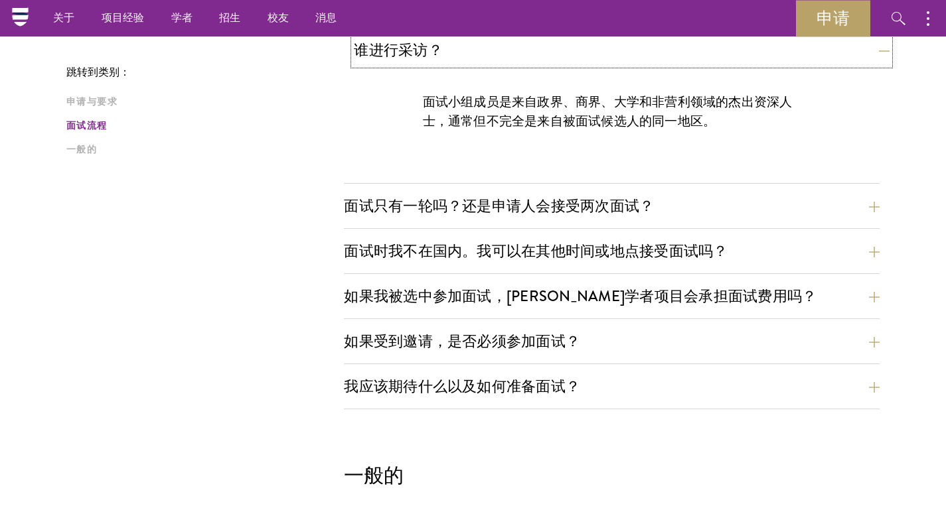
scroll to position [1417, 0]
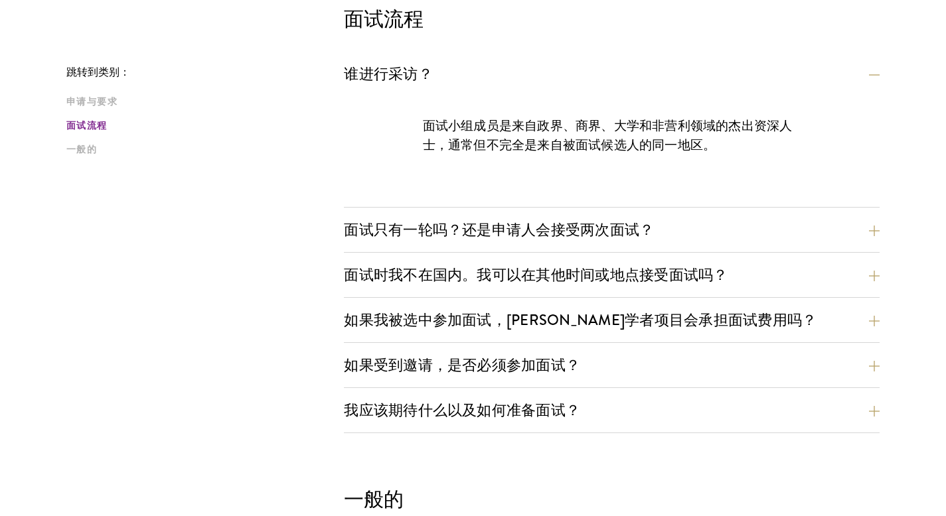
click at [497, 208] on div "谁进行采访？ 面试小组成员是来自政界、商界、大学和非营利领域的杰出资深人士，通常但不完全是来自被面试候选人的同一地区。 面试只有一轮吗？还是申请人会接受两次面…" at bounding box center [611, 246] width 535 height 374
click at [486, 228] on font "面试只有一轮吗？还是申请人会接受两次面试？" at bounding box center [509, 230] width 310 height 22
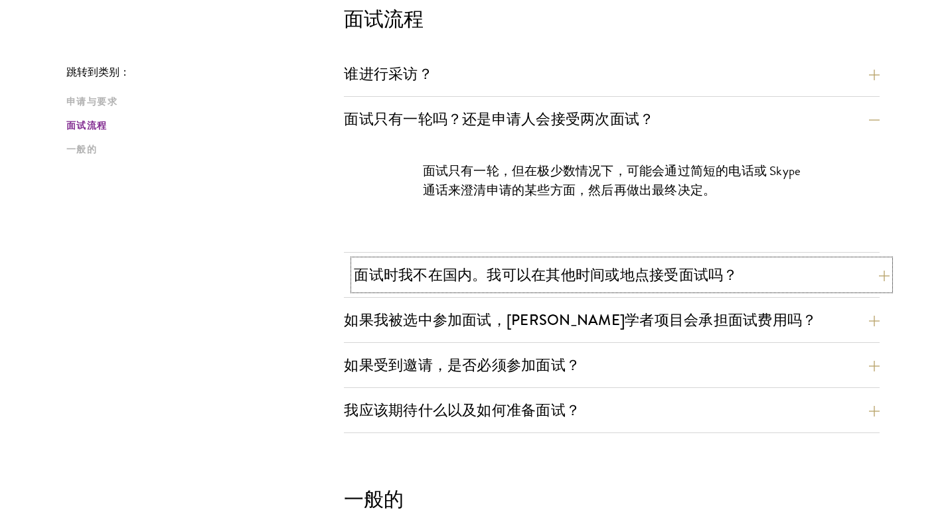
click at [637, 269] on font "面试时我不在国内。我可以在其他时间或地点接受面试吗？" at bounding box center [546, 275] width 384 height 22
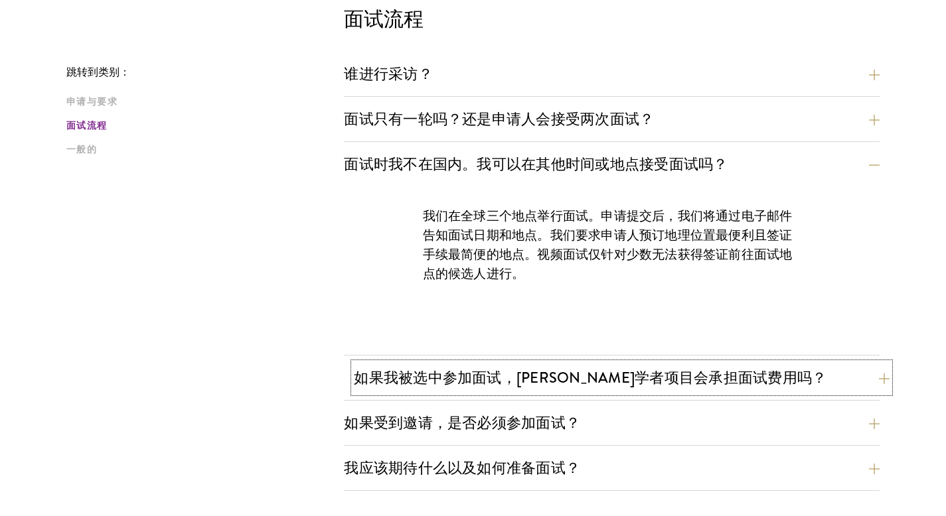
click at [637, 368] on font "如果我被选中参加面试，苏世民学者项目会承担面试费用吗？" at bounding box center [590, 378] width 472 height 22
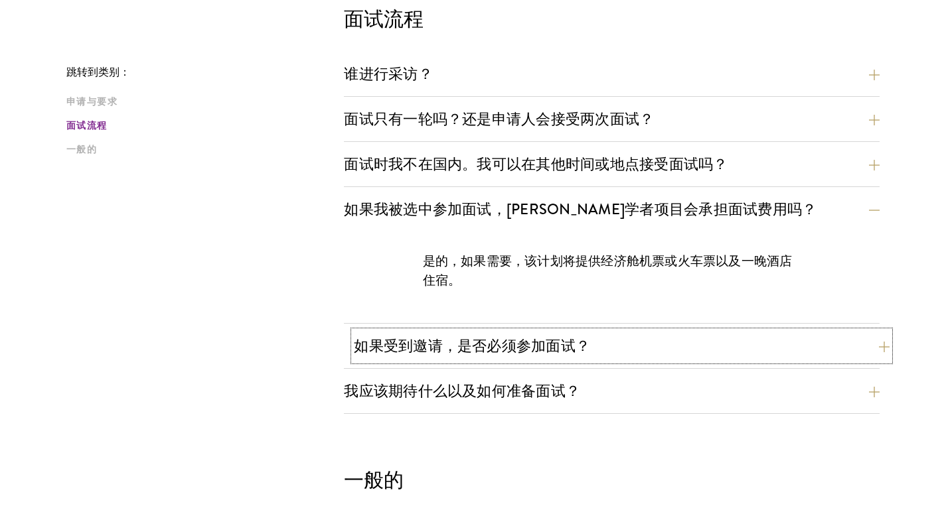
click at [637, 348] on button "如果受到邀请，是否必须参加面试？" at bounding box center [621, 346] width 535 height 30
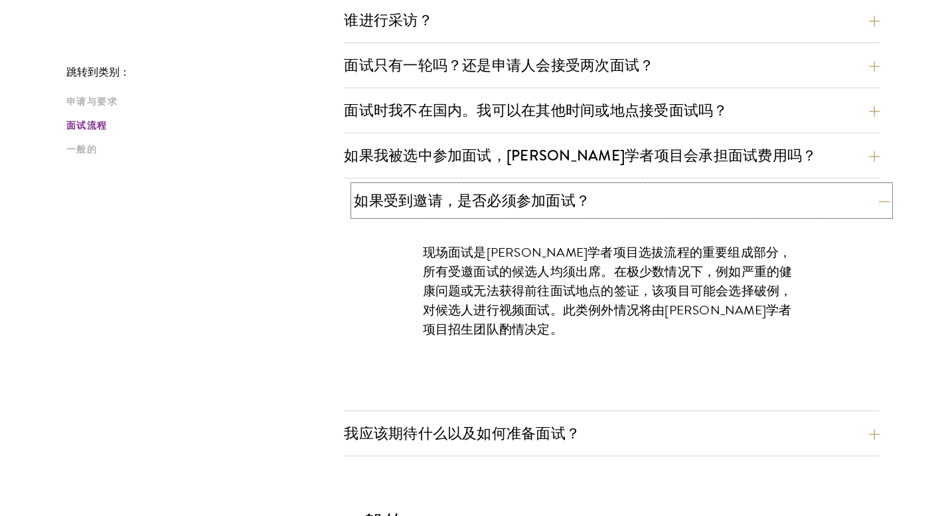
scroll to position [1492, 0]
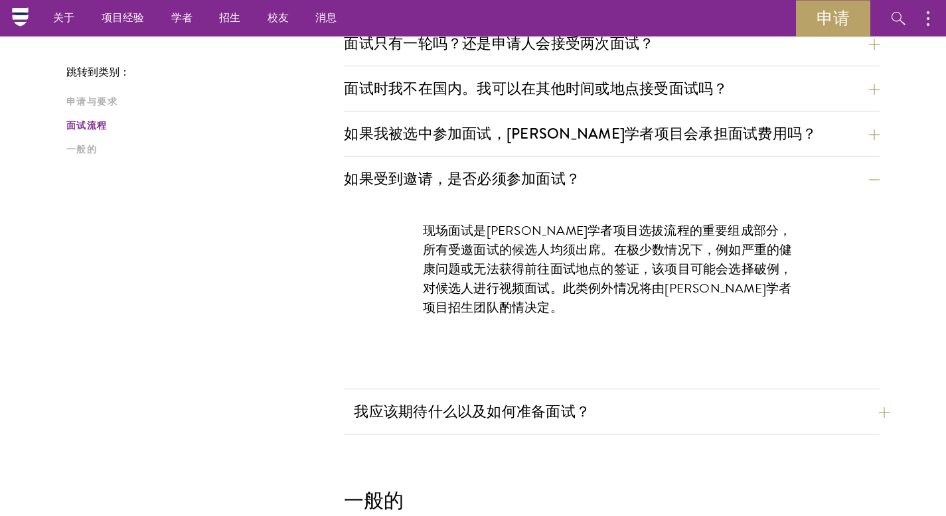
click at [618, 425] on button "我应该期待什么以及如何准备面试？" at bounding box center [621, 412] width 535 height 30
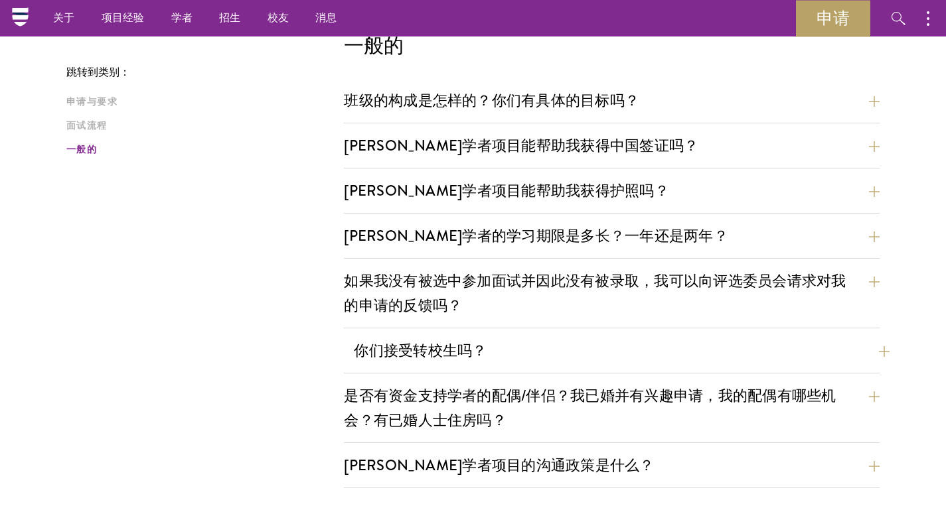
scroll to position [2562, 0]
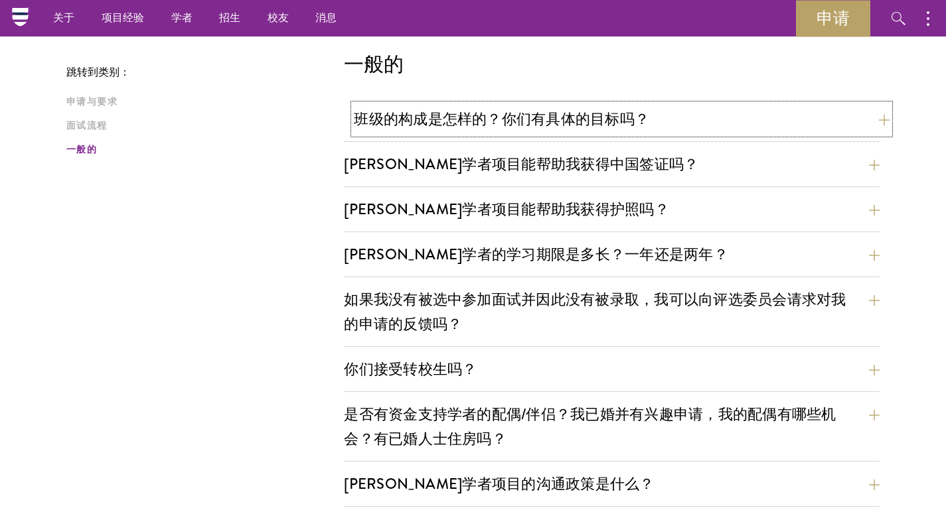
click at [573, 125] on font "班级的构成是怎样的？你们有具体的目标吗？" at bounding box center [501, 119] width 295 height 22
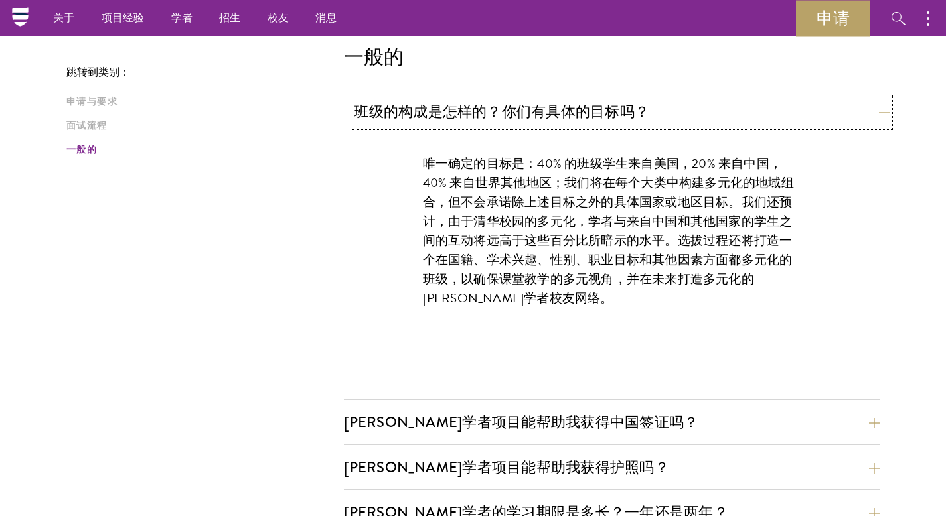
scroll to position [1741, 0]
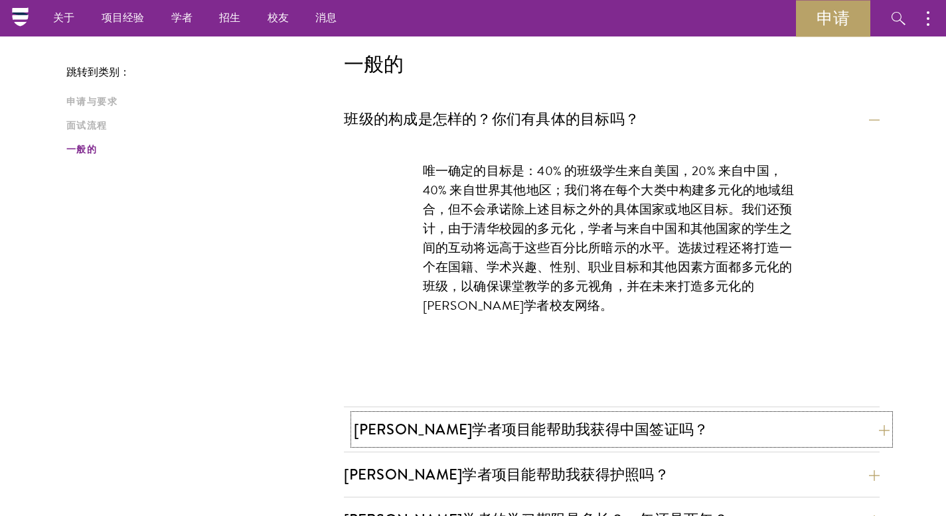
click at [504, 432] on font "苏世民学者项目能帮助我获得中国签证吗？" at bounding box center [531, 430] width 354 height 22
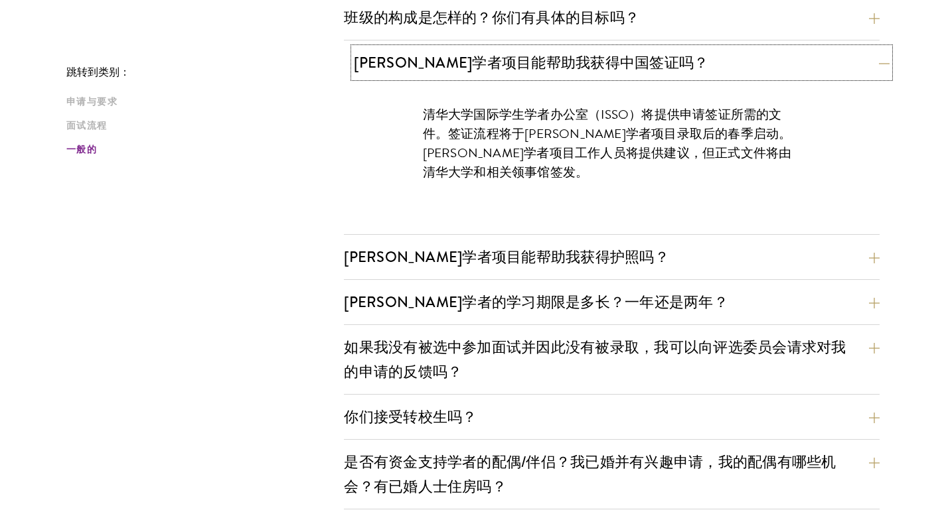
scroll to position [1861, 0]
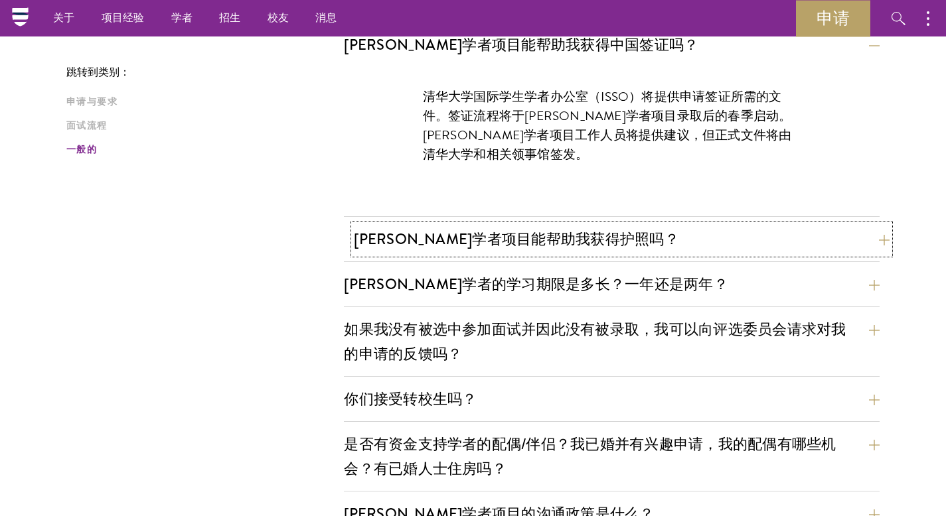
click at [594, 235] on font "苏世民学者项目能帮助我获得护照吗？" at bounding box center [516, 239] width 325 height 22
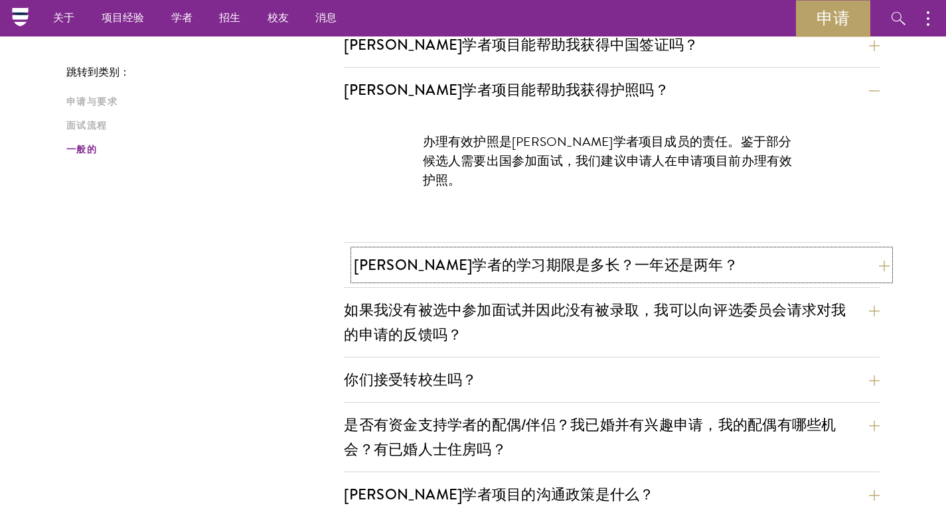
click at [637, 271] on font "苏世民学者的学习期限是多长？一年还是两年？" at bounding box center [546, 265] width 384 height 22
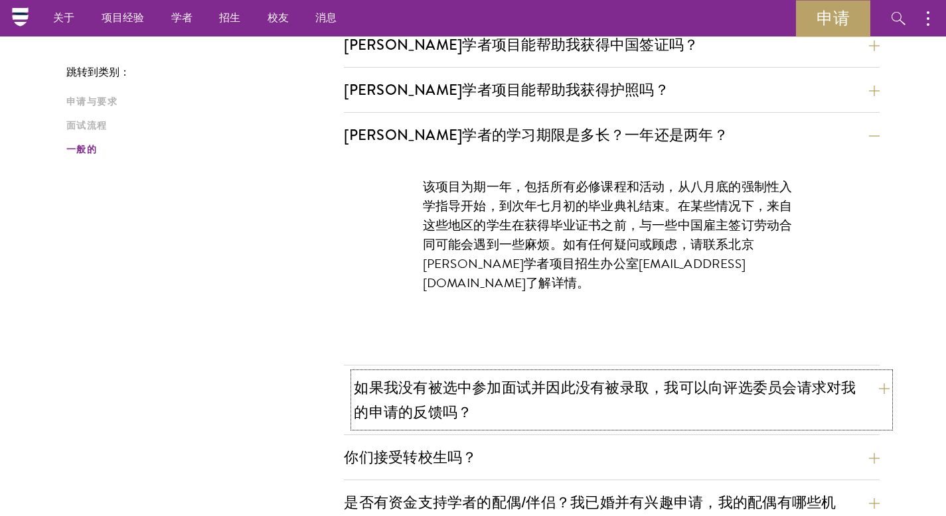
click at [610, 384] on font "如果我没有被选中参加面试并因此没有被录取，我可以向评选委员会请求对我的申请的反馈吗？" at bounding box center [605, 400] width 502 height 46
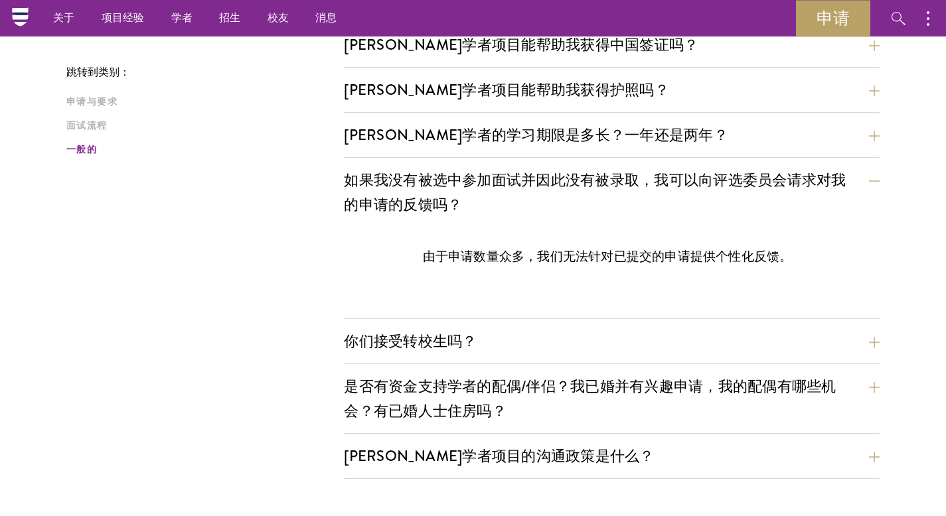
click at [609, 358] on div "你们接受转校生吗？ 由于项目结构原因，我们不允许学生转入。苏世民学者项目均通过我们每年的招生程序遴选，并参与完整的学位课程。" at bounding box center [611, 345] width 535 height 38
click at [606, 348] on button "你们接受转校生吗？" at bounding box center [621, 341] width 535 height 30
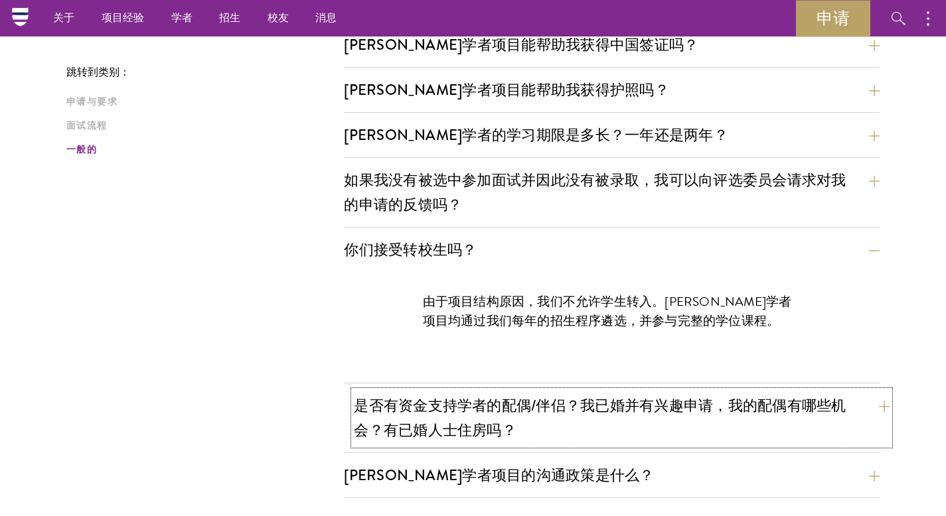
click at [598, 406] on font "是否有资金支持学者的配偶/伴侣？我已婚并有兴趣申请，我的配偶有哪些机会？有已婚人士住房吗？" at bounding box center [600, 418] width 492 height 46
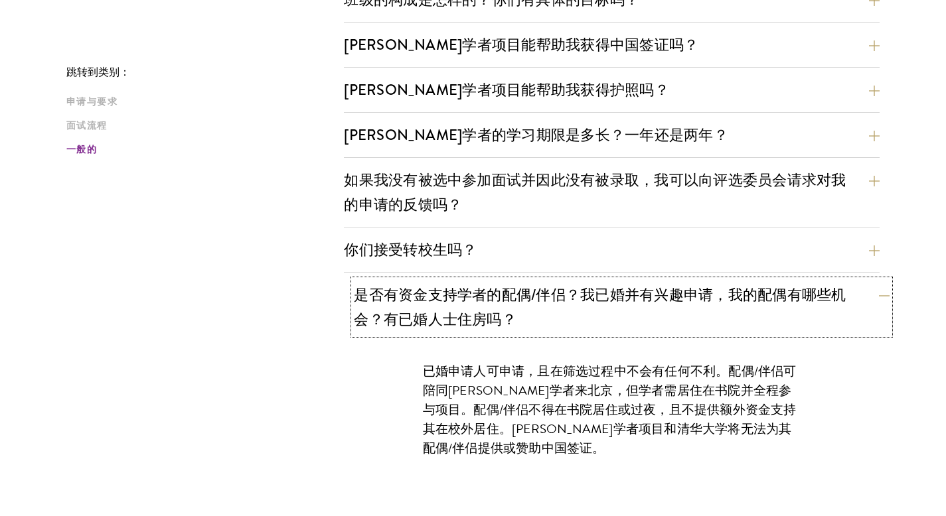
scroll to position [1968, 0]
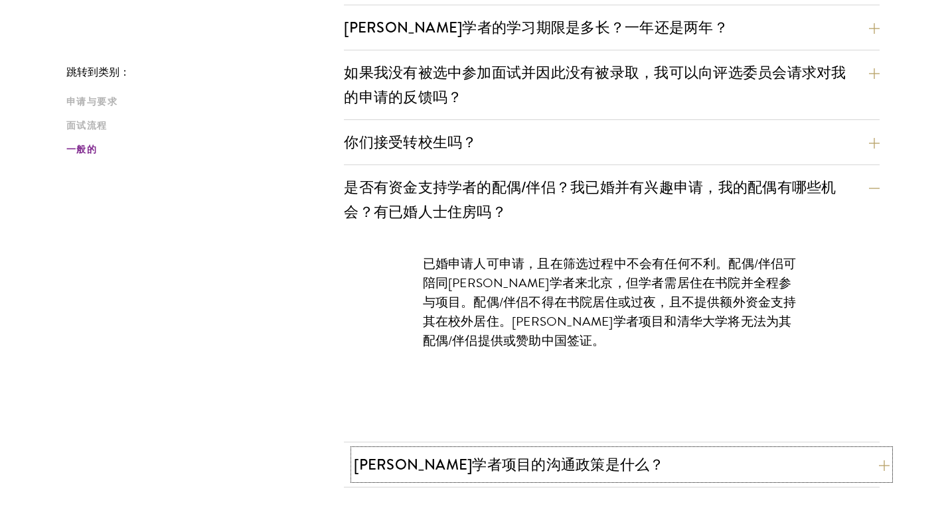
click at [579, 453] on font "苏世民学者项目的沟通政策是什么？" at bounding box center [509, 465] width 310 height 22
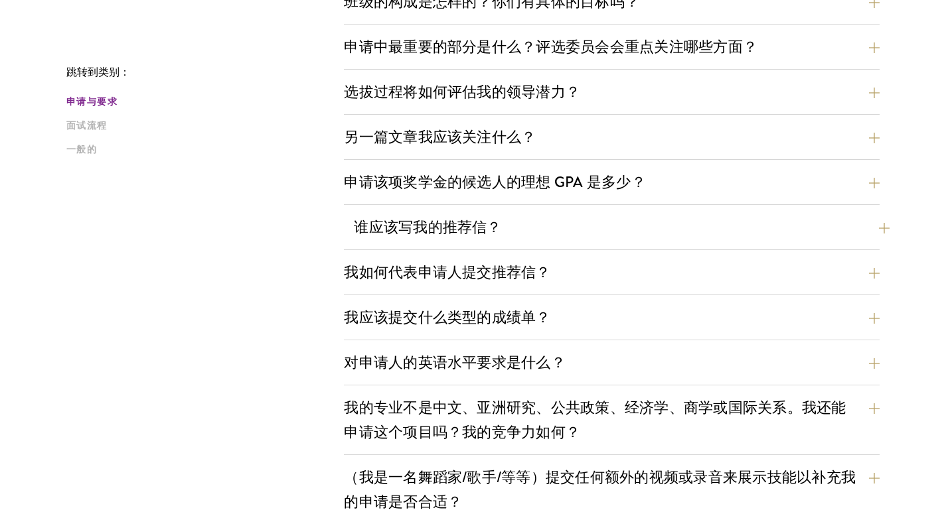
scroll to position [668, 0]
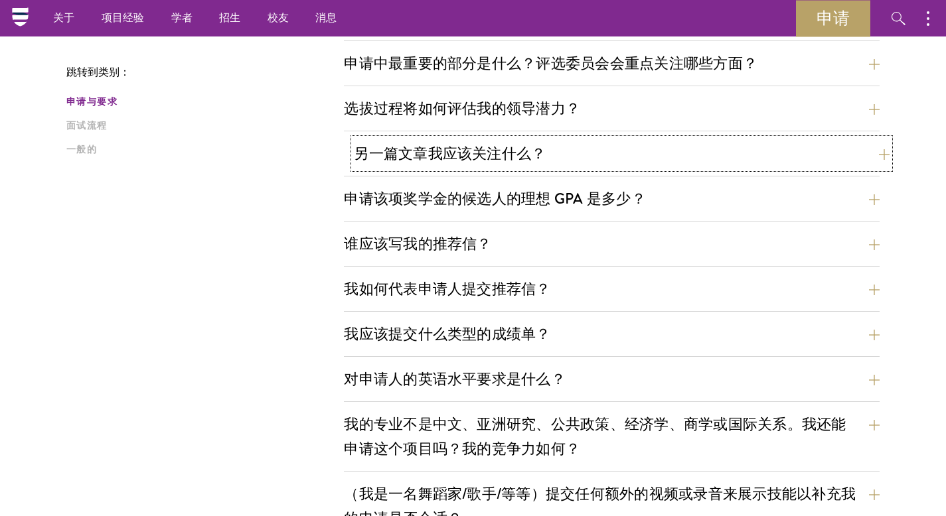
click at [637, 162] on button "另一篇文章我应该关注什么？" at bounding box center [621, 154] width 535 height 30
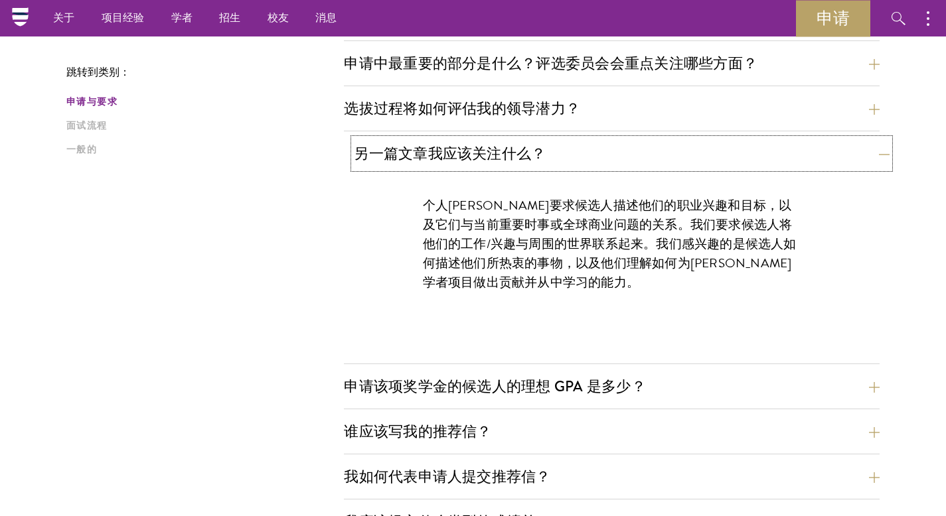
scroll to position [788, 0]
